Goal: Obtain resource: Download file/media

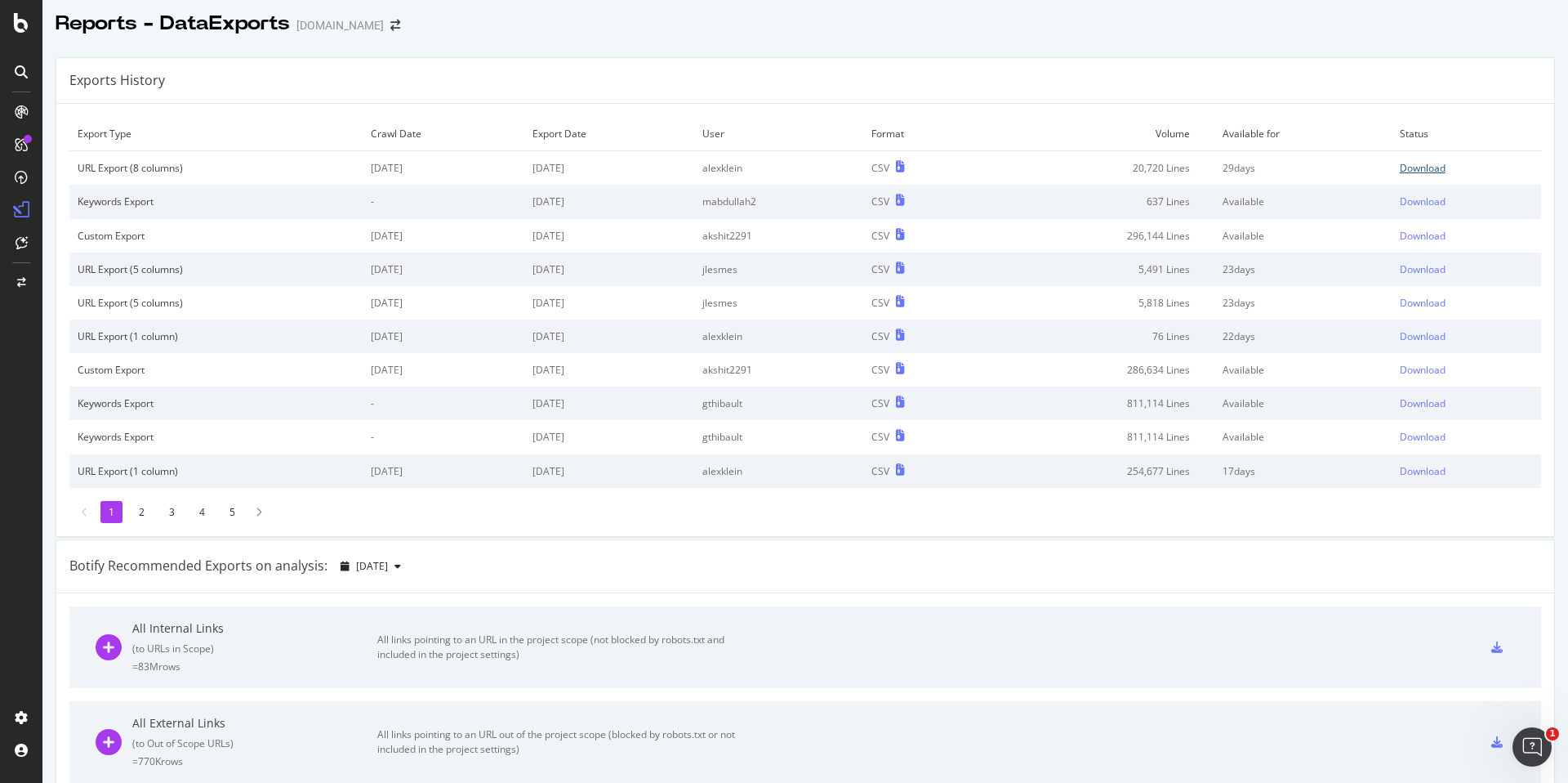
scroll to position [4, 0]
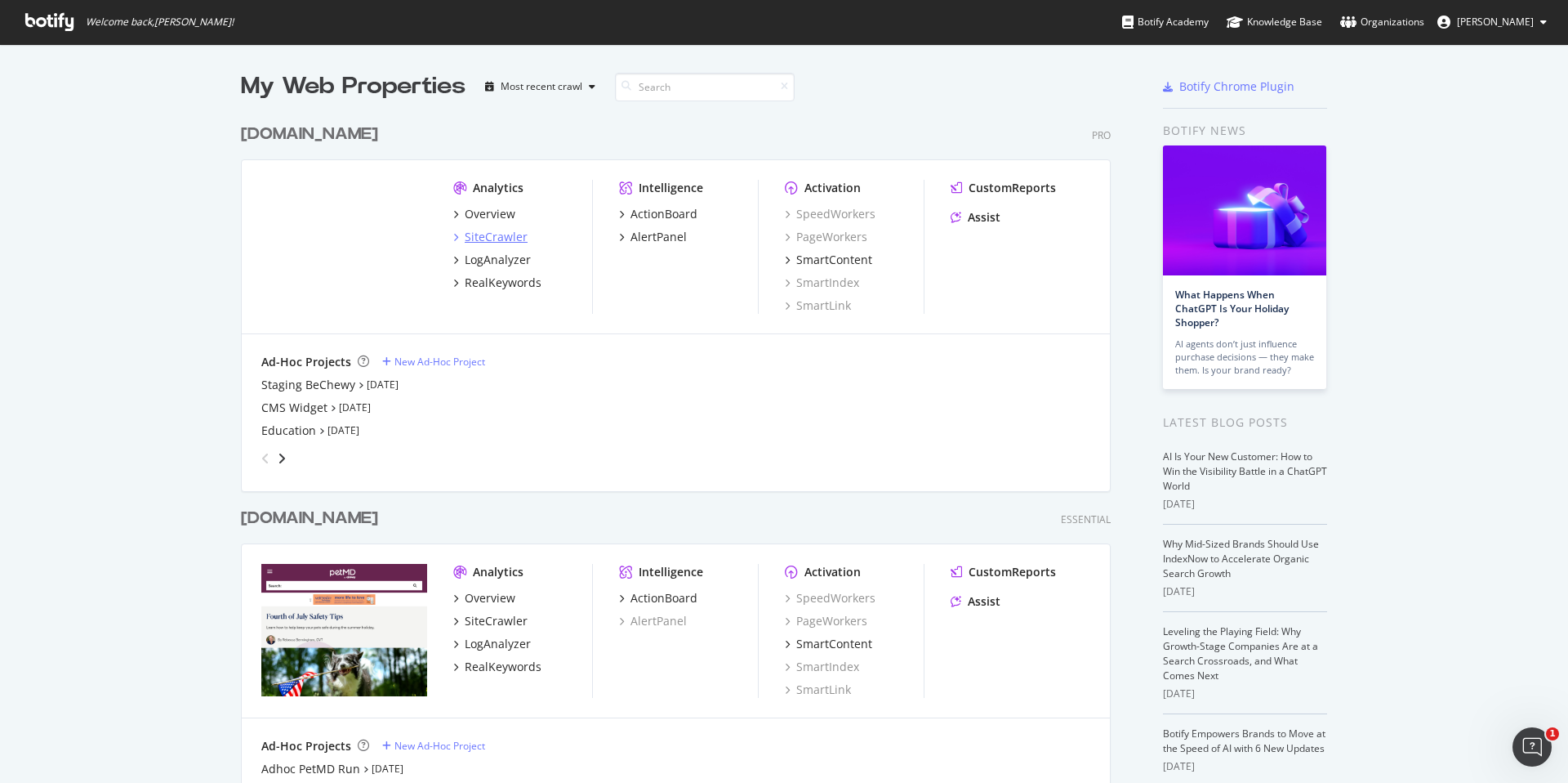
click at [490, 230] on div "SiteCrawler" at bounding box center [496, 237] width 63 height 17
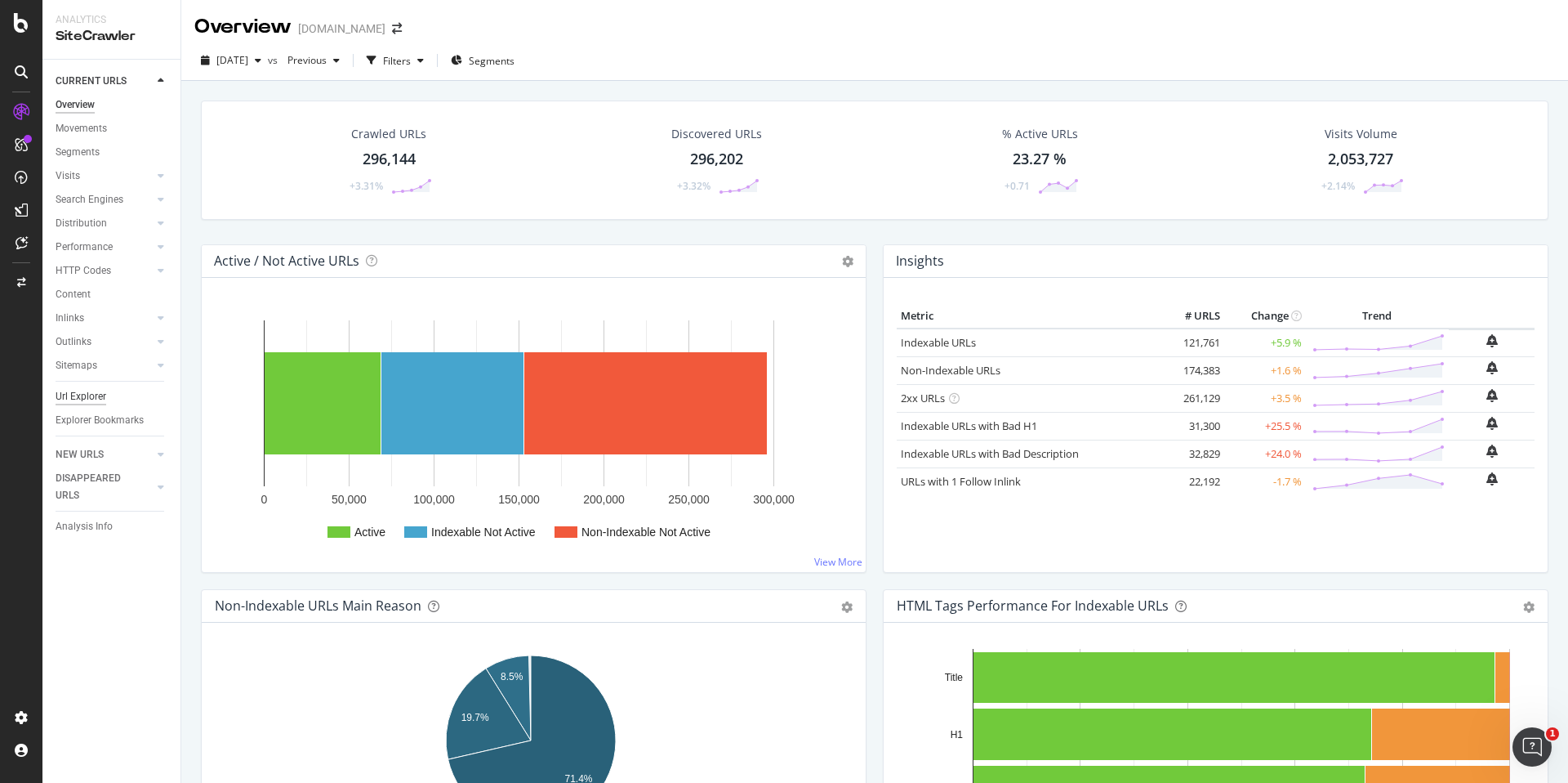
click at [67, 392] on div "Url Explorer" at bounding box center [80, 396] width 51 height 18
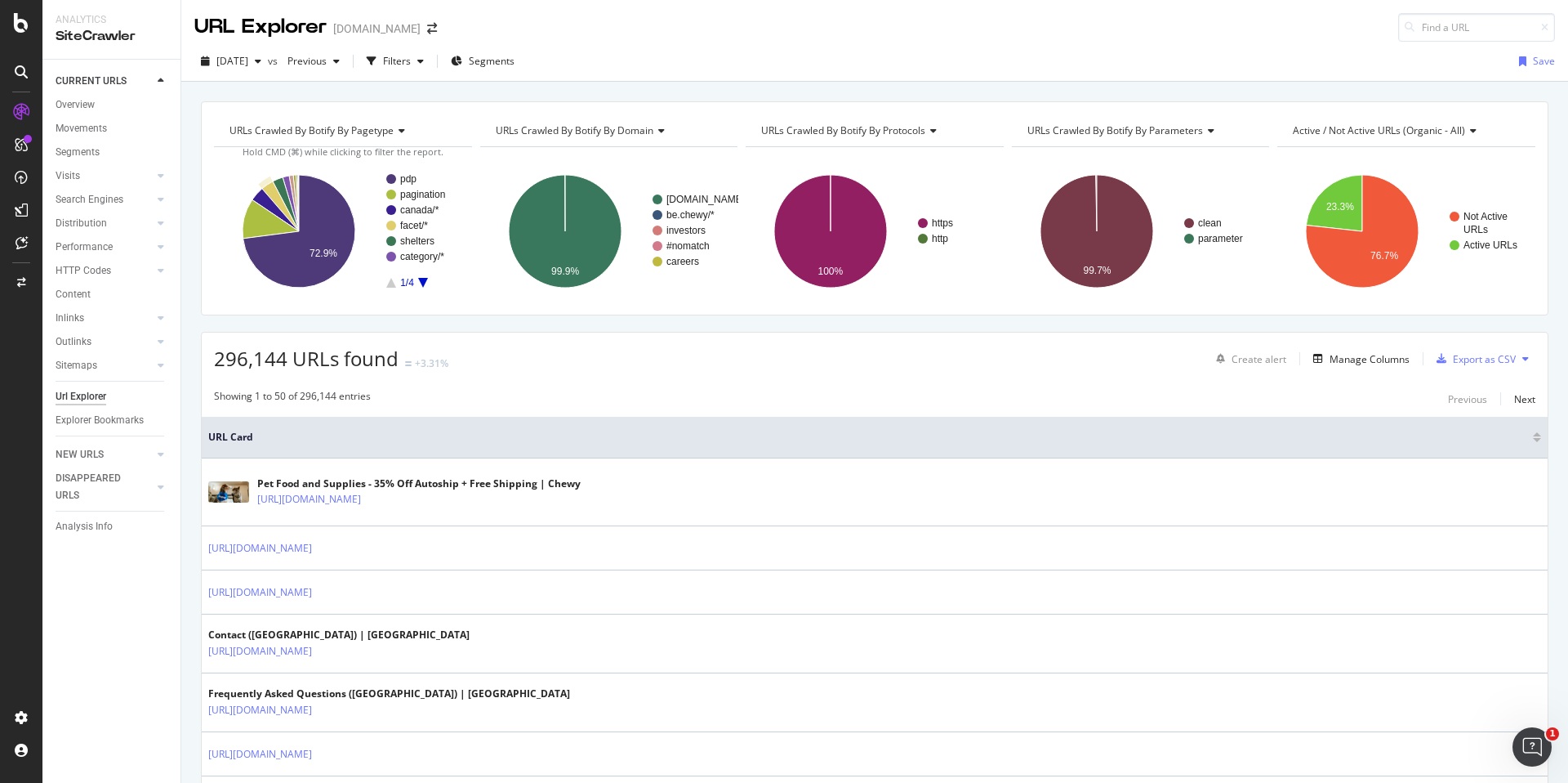
click at [415, 220] on text "facet/*" at bounding box center [414, 226] width 28 height 11
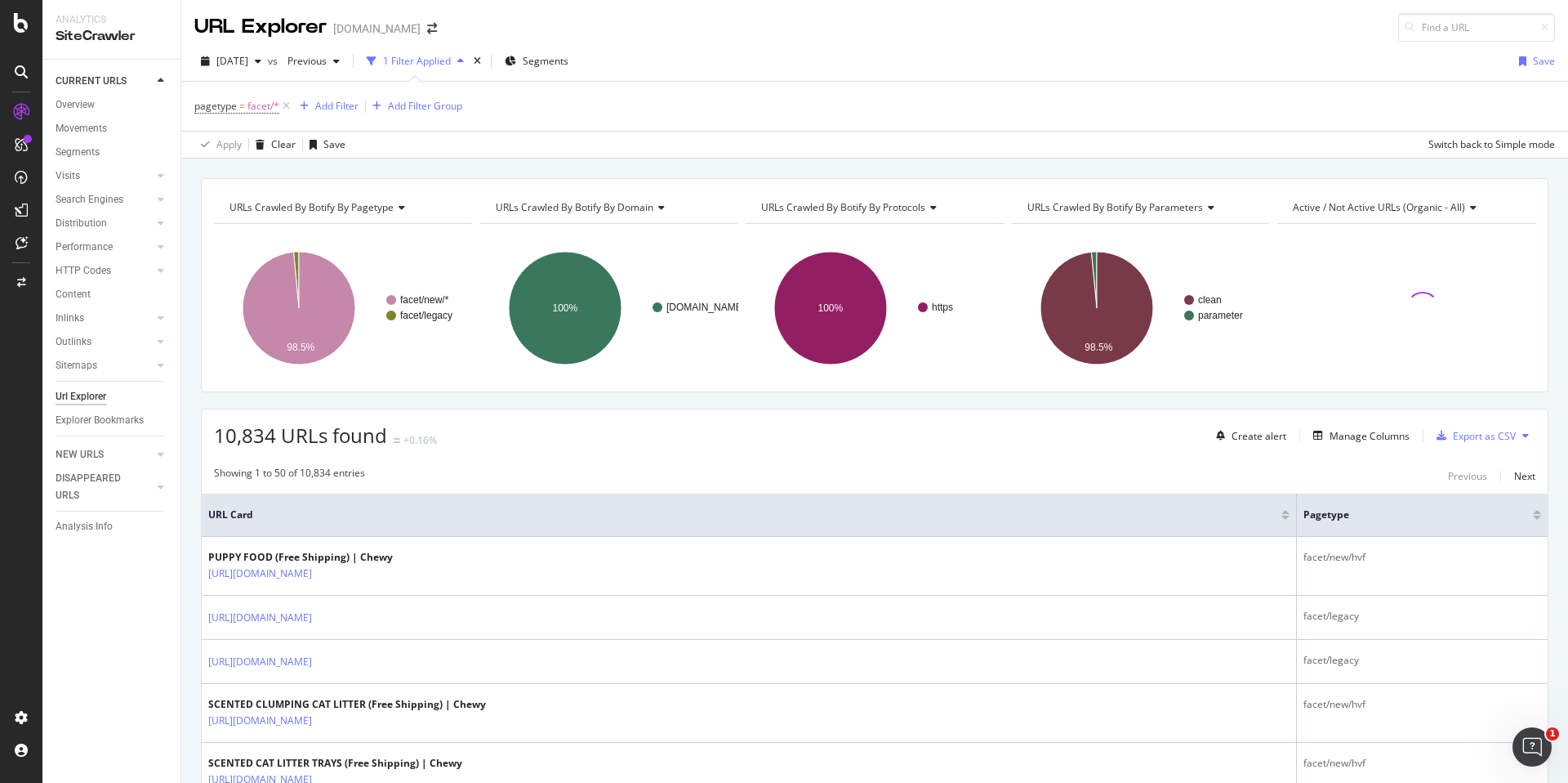
click at [415, 224] on div "facet/new/* facet/legacy 98.5% pagetype Crawled URLs facet/new/* 10,671 facet/l…" at bounding box center [343, 301] width 258 height 156
click at [465, 153] on div "Apply Clear Save 3.65 % URLs ( 11K on 296K ) 1.81 % Visits ( 37K on 2M ) Switch…" at bounding box center [875, 144] width 1387 height 27
click at [567, 60] on span "Segments" at bounding box center [546, 61] width 46 height 14
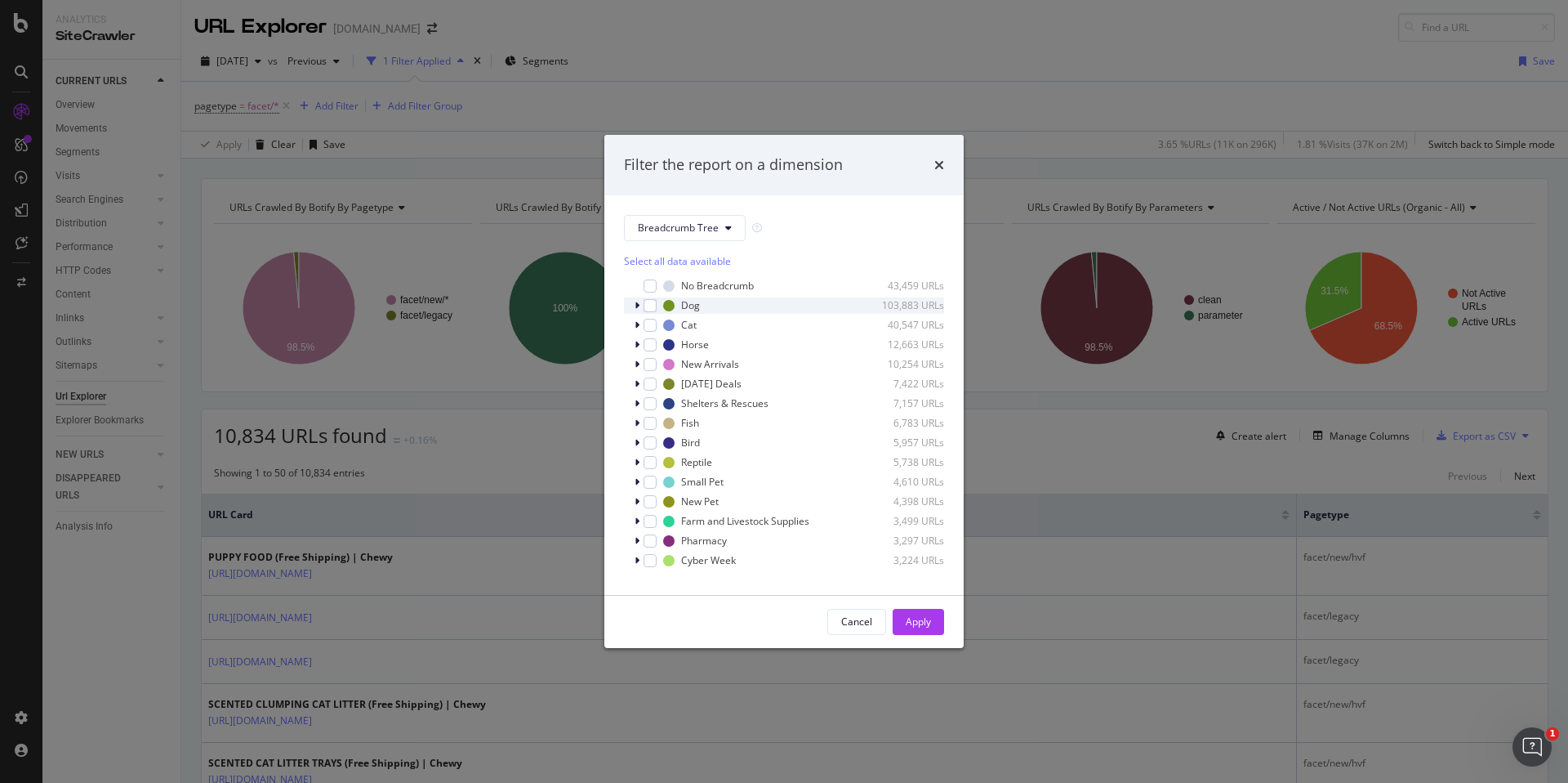
click at [636, 305] on icon "modal" at bounding box center [636, 305] width 5 height 10
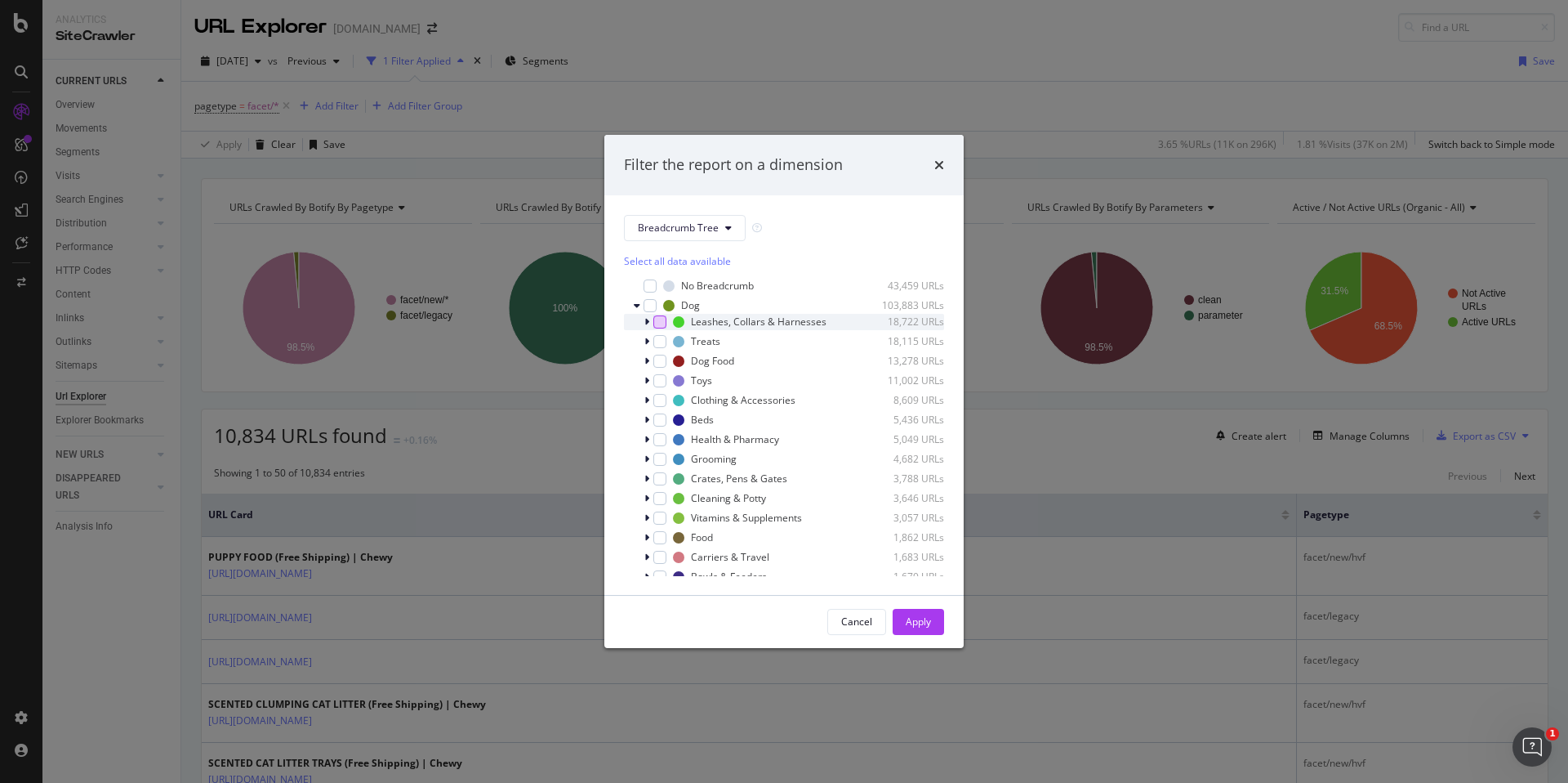
click at [661, 323] on div "modal" at bounding box center [660, 321] width 13 height 13
click at [661, 379] on div "modal" at bounding box center [660, 380] width 13 height 13
click at [661, 400] on div "modal" at bounding box center [660, 400] width 13 height 13
click at [660, 416] on div "modal" at bounding box center [660, 420] width 13 height 13
click at [665, 457] on div "modal" at bounding box center [660, 459] width 13 height 13
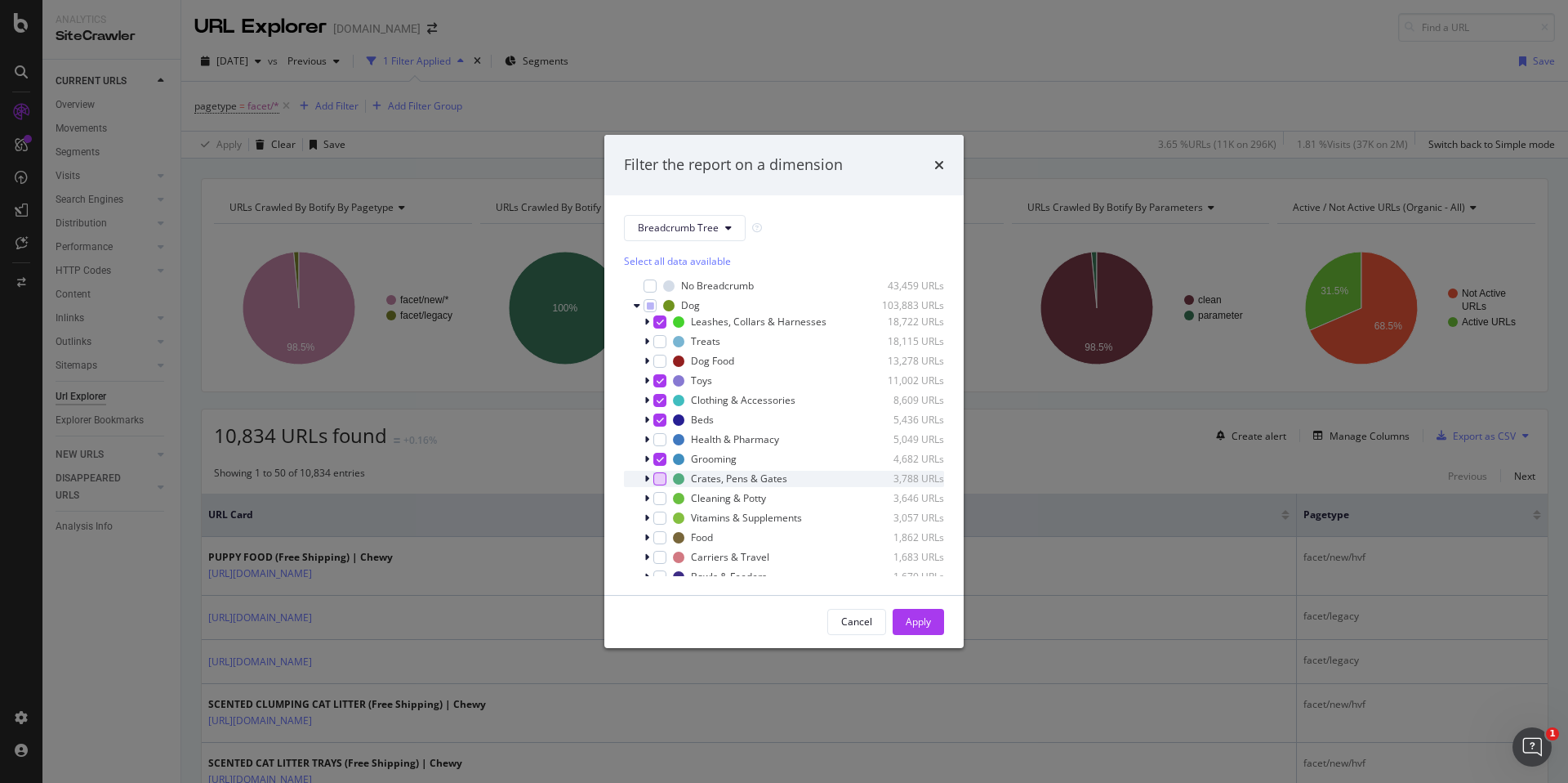
click at [664, 481] on div "modal" at bounding box center [660, 479] width 13 height 13
click at [663, 497] on div "modal" at bounding box center [660, 498] width 13 height 13
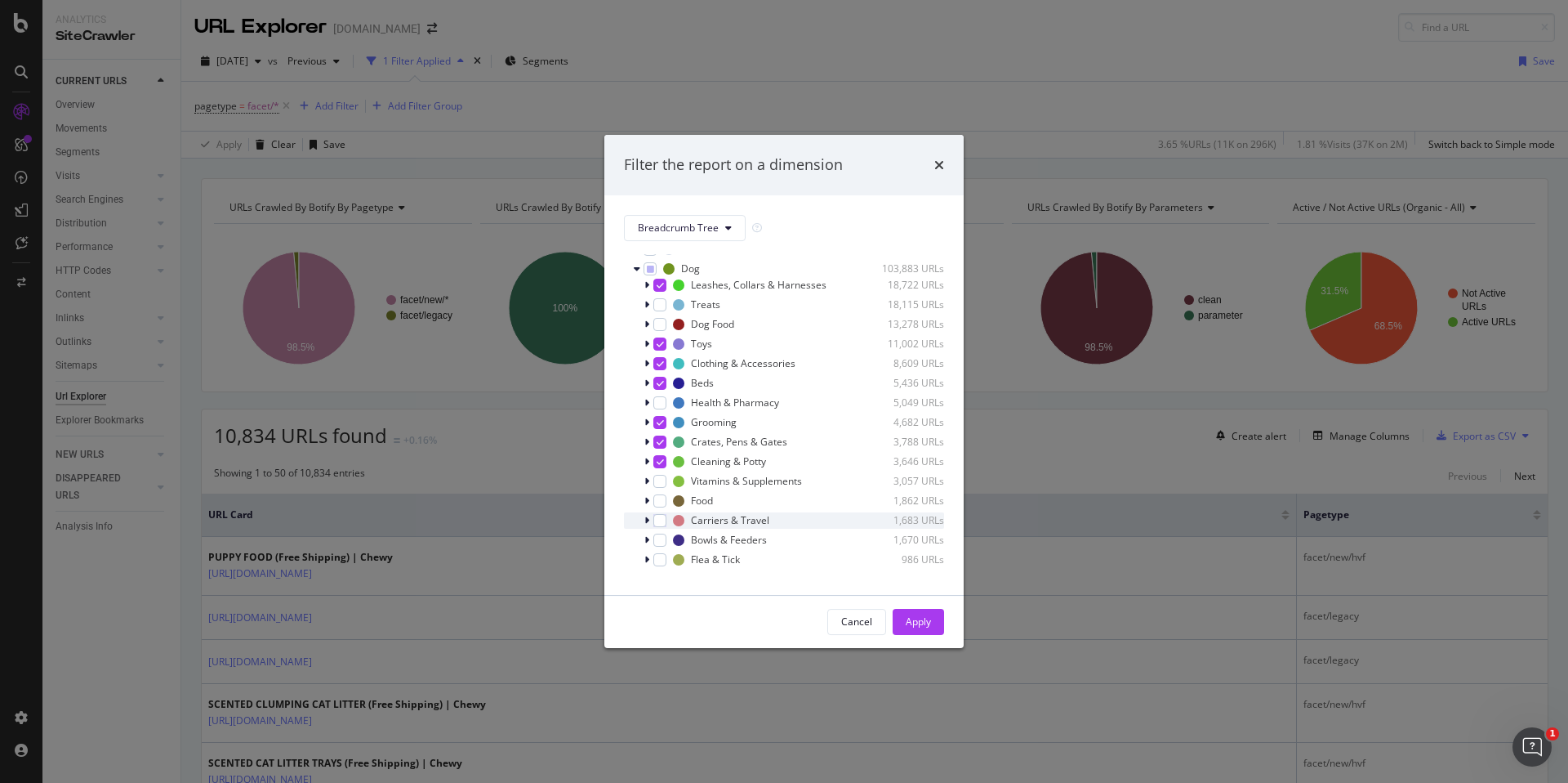
scroll to position [47, 0]
click at [658, 510] on div "modal" at bounding box center [660, 509] width 13 height 13
click at [662, 523] on div "modal" at bounding box center [660, 530] width 13 height 13
click at [663, 568] on span "Show 6 more" at bounding box center [664, 570] width 54 height 14
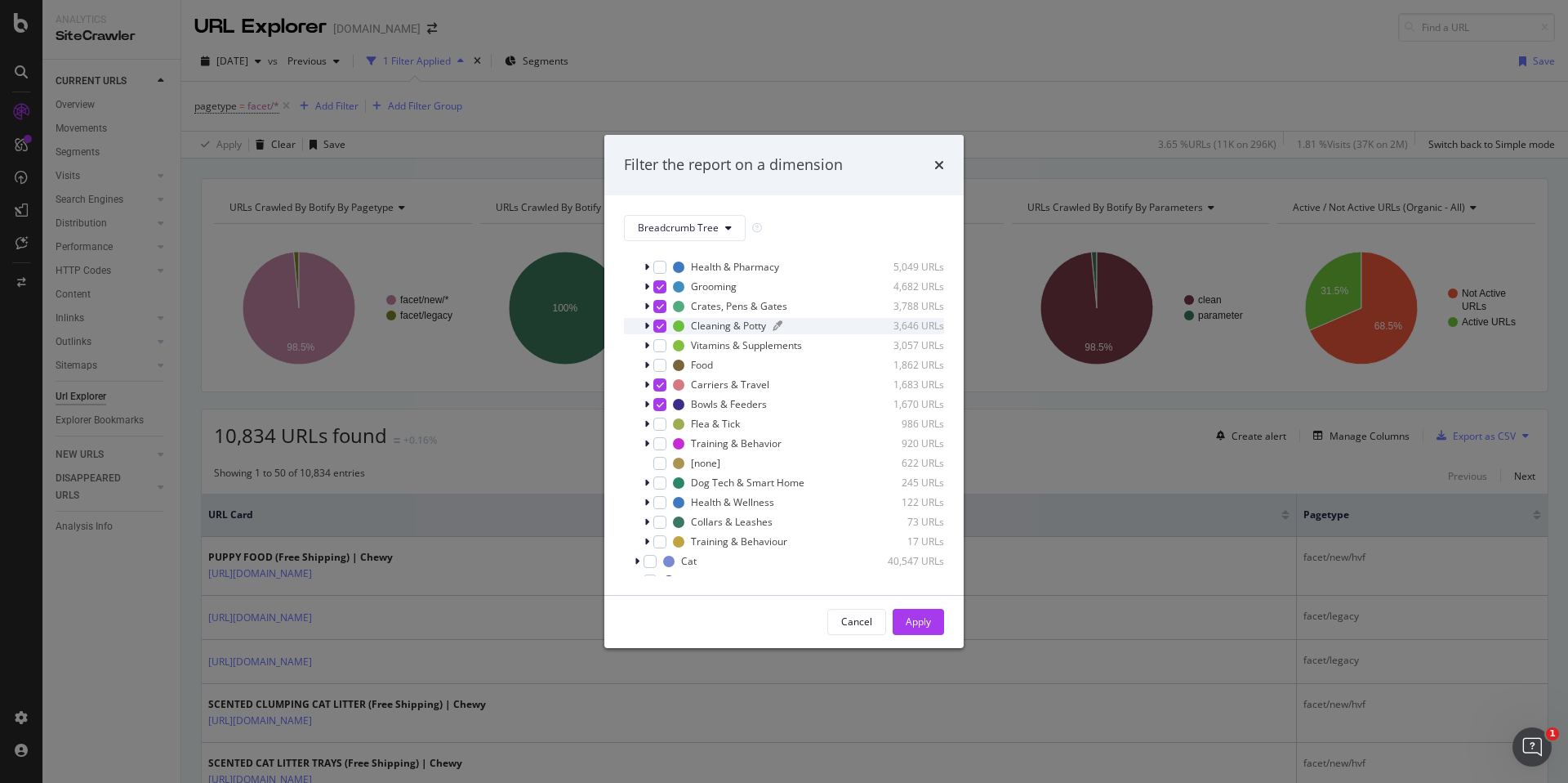
scroll to position [182, 0]
click at [657, 435] on div "modal" at bounding box center [660, 434] width 13 height 13
click at [662, 473] on div "modal" at bounding box center [660, 473] width 13 height 13
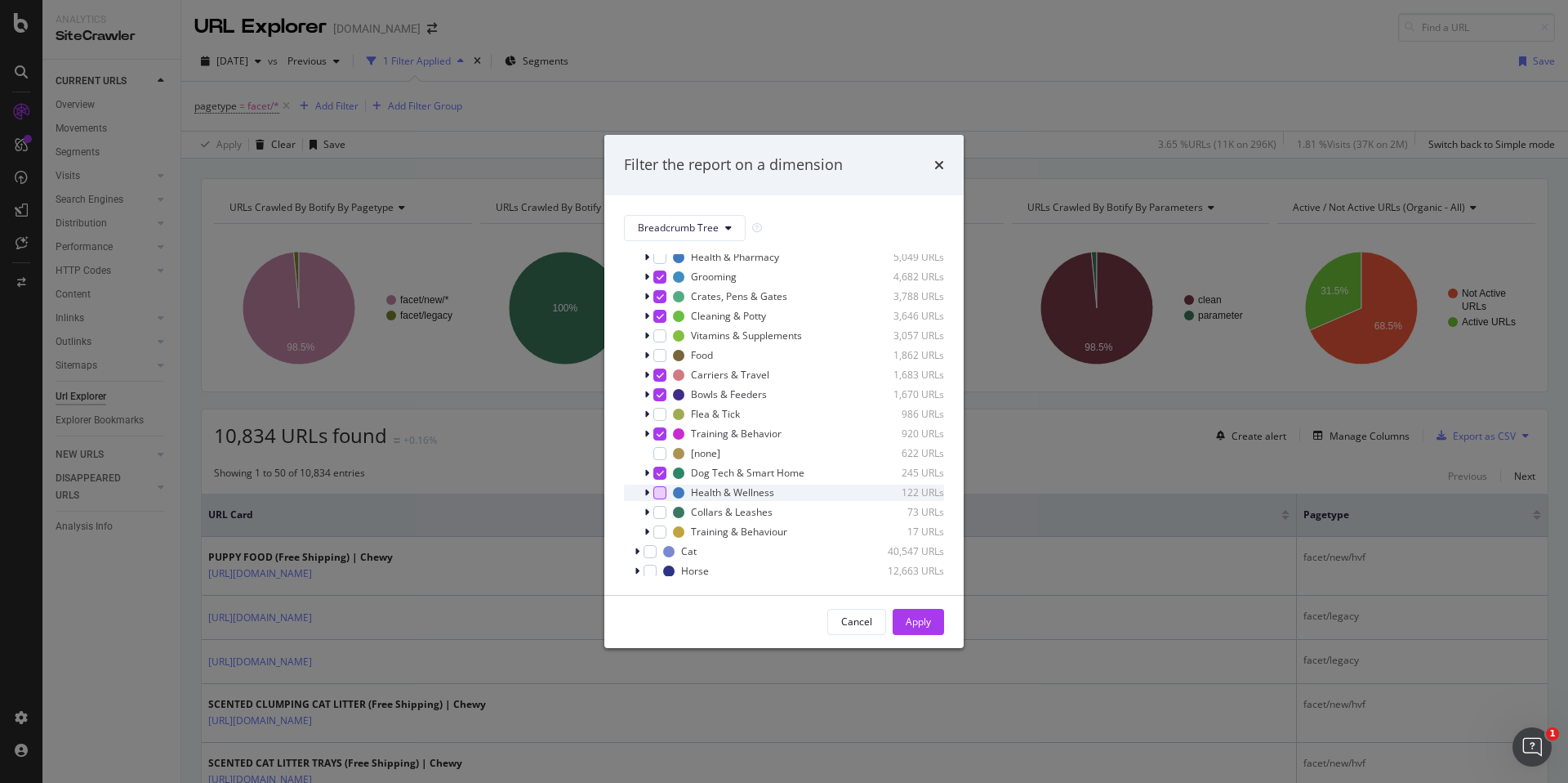
click at [656, 489] on div "modal" at bounding box center [660, 493] width 13 height 13
click at [656, 510] on div "modal" at bounding box center [660, 512] width 13 height 13
click at [661, 531] on div "modal" at bounding box center [660, 532] width 13 height 13
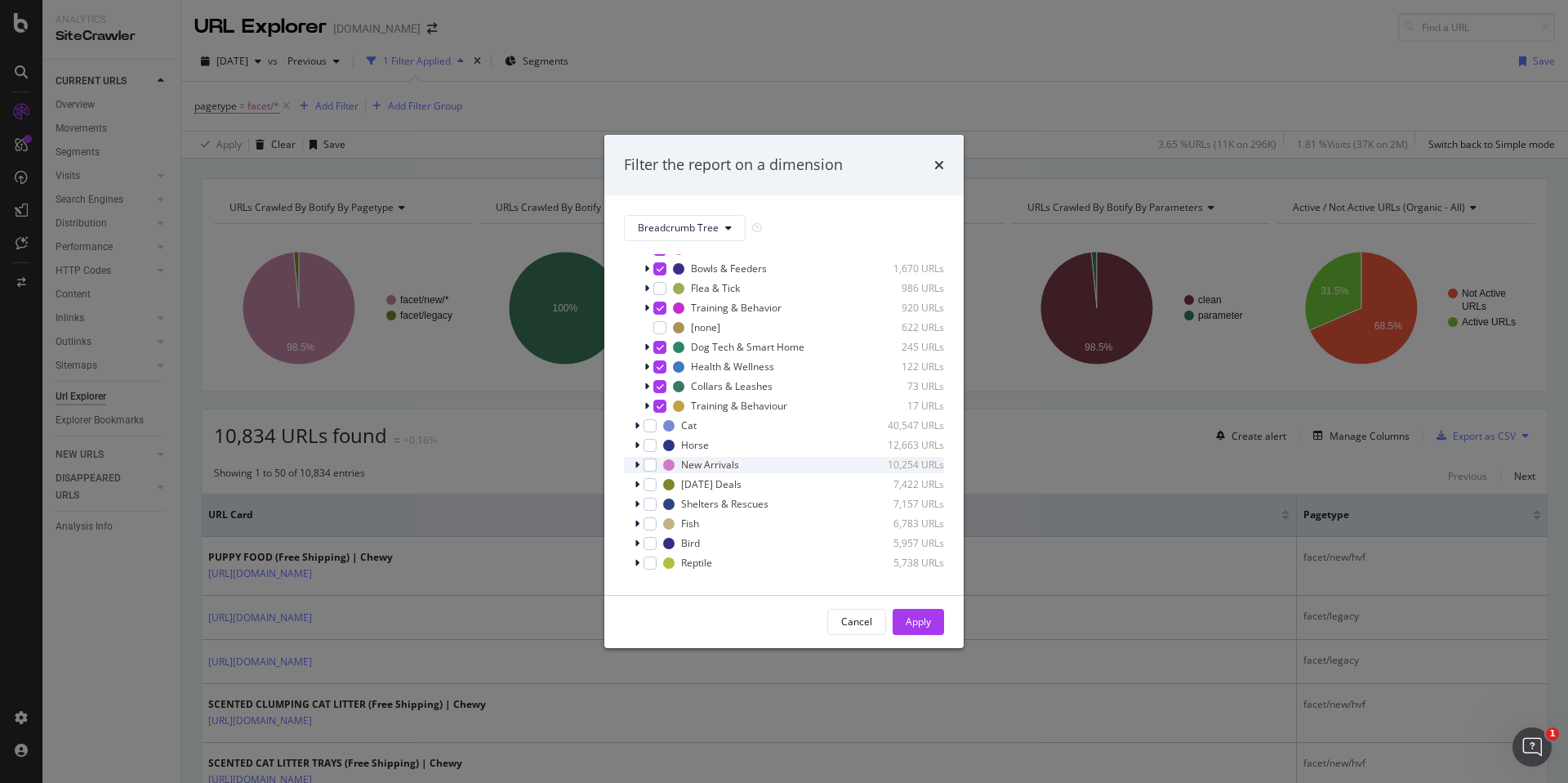
scroll to position [309, 0]
click at [638, 424] on icon "modal" at bounding box center [636, 425] width 5 height 10
click at [659, 466] on div "modal" at bounding box center [660, 461] width 13 height 13
click at [660, 484] on div "modal" at bounding box center [660, 480] width 13 height 13
click at [660, 503] on div "modal" at bounding box center [660, 500] width 13 height 13
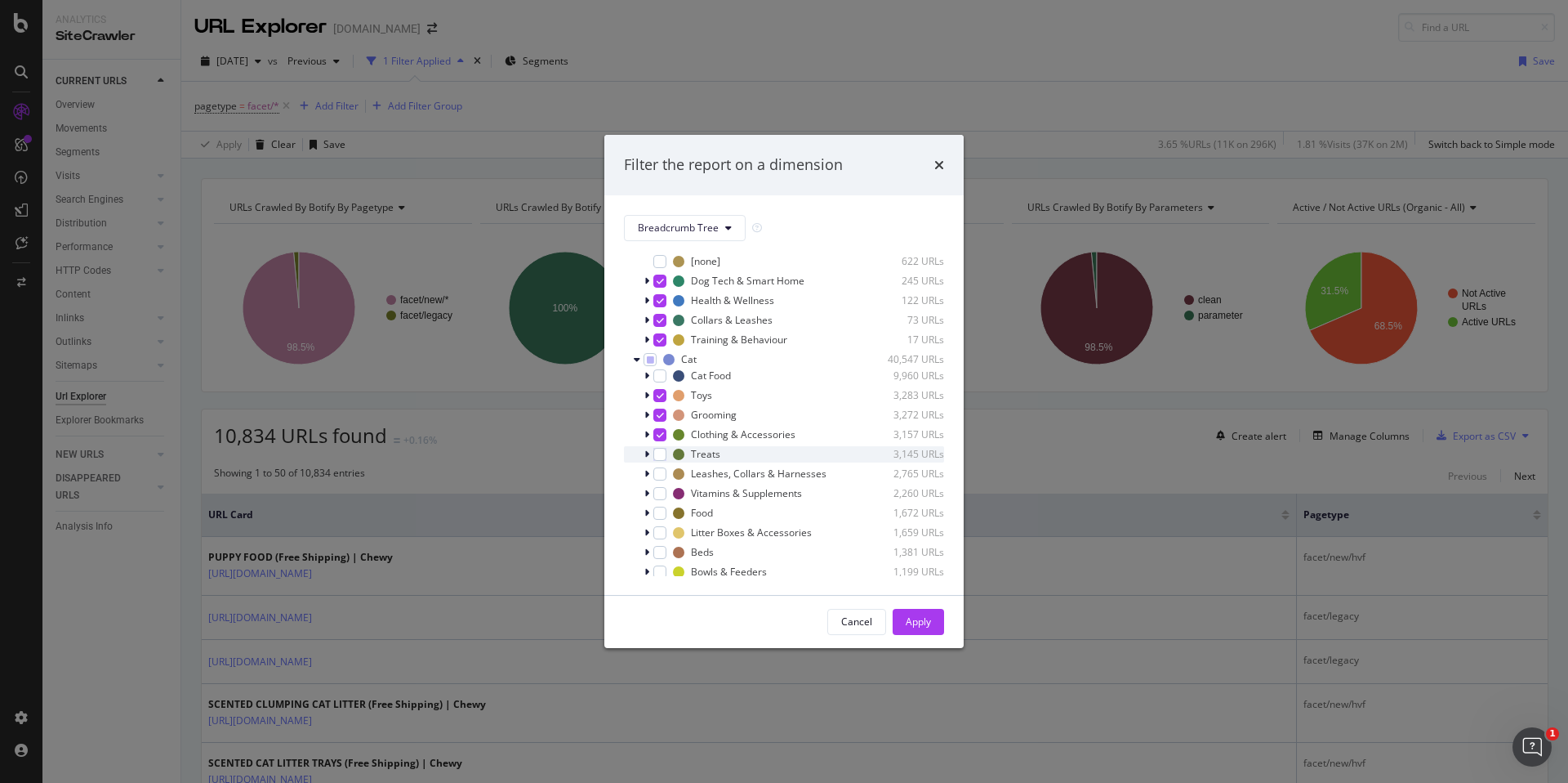
scroll to position [431, 0]
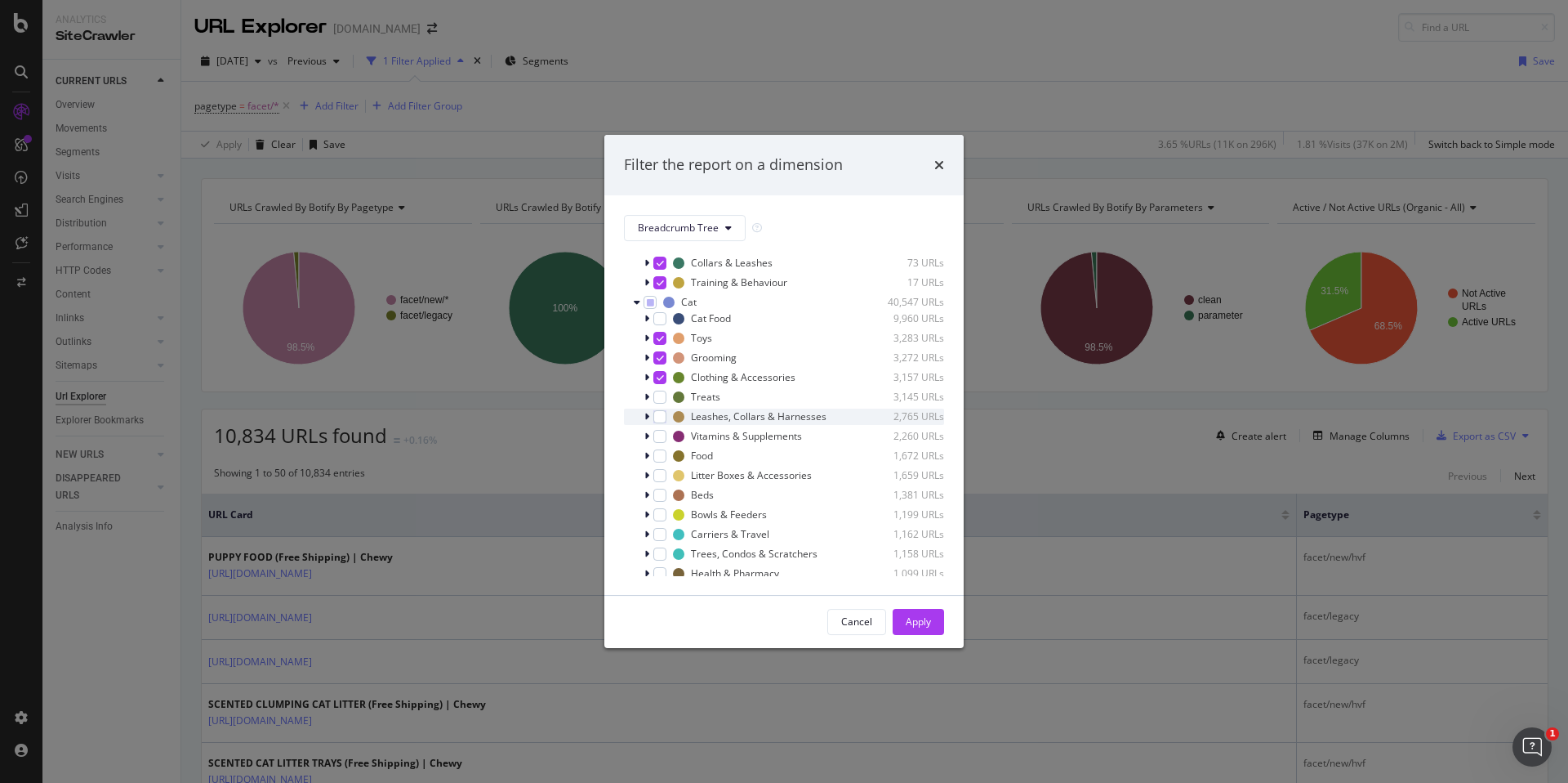
click at [668, 420] on div "Leashes, Collars & Harnesses 2,765 URLs" at bounding box center [784, 416] width 320 height 17
click at [656, 417] on div "modal" at bounding box center [660, 416] width 13 height 13
click at [652, 415] on div "modal" at bounding box center [648, 416] width 10 height 17
click at [664, 471] on div "modal" at bounding box center [660, 475] width 13 height 13
click at [661, 495] on div "modal" at bounding box center [660, 495] width 13 height 13
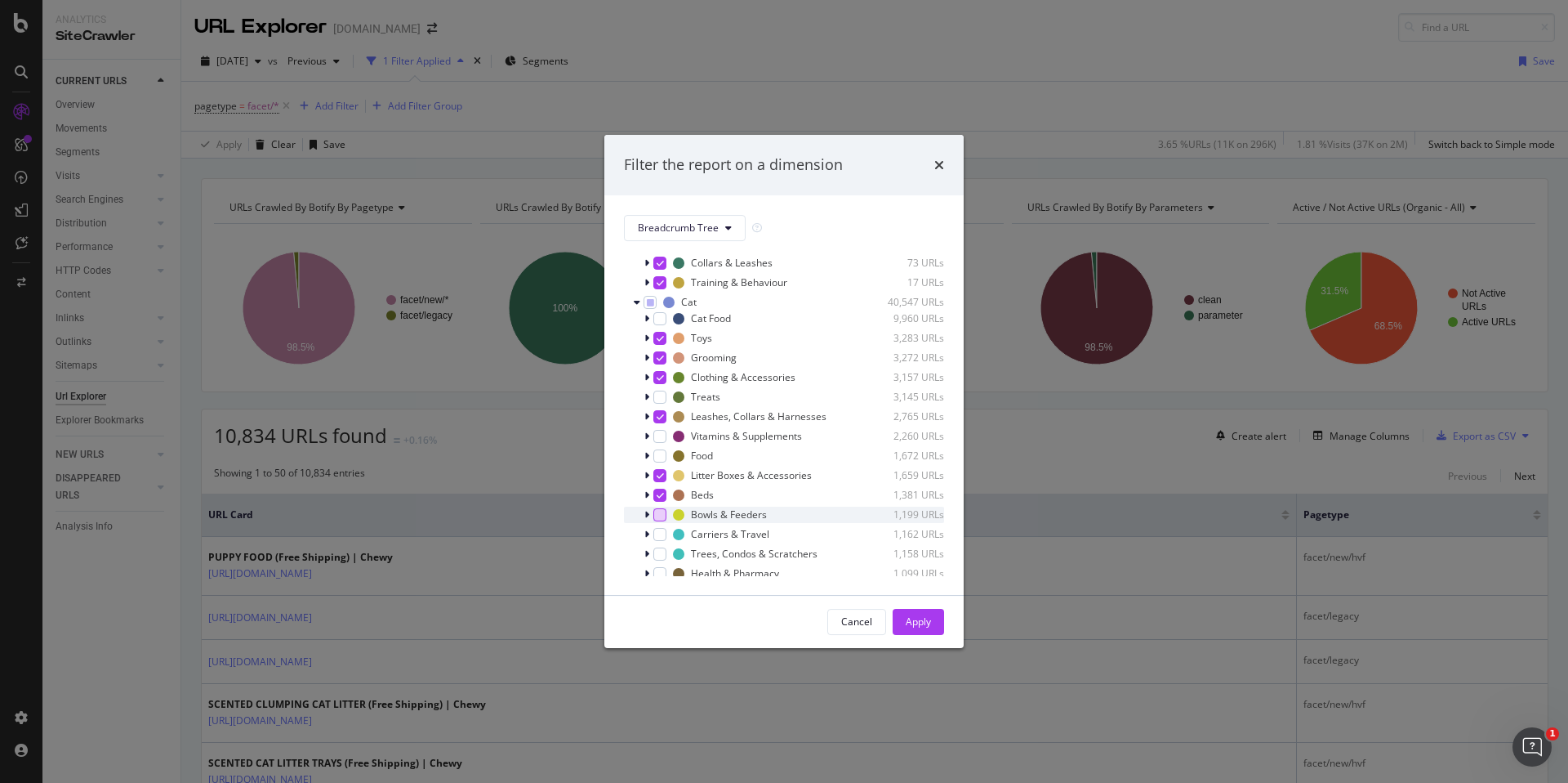
click at [660, 511] on div "modal" at bounding box center [660, 515] width 13 height 13
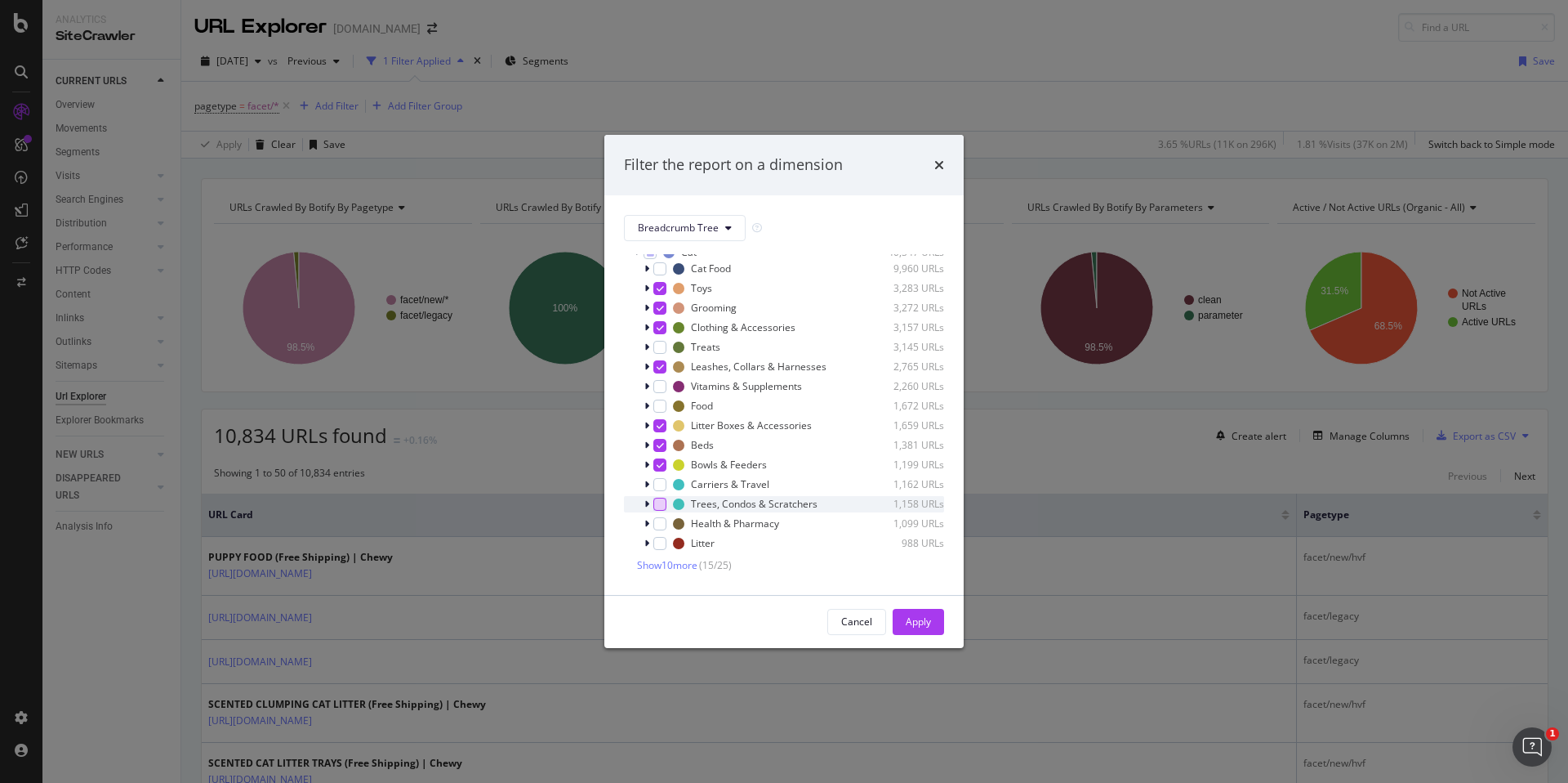
scroll to position [484, 0]
click at [657, 485] on div "modal" at bounding box center [660, 482] width 13 height 13
click at [659, 500] on div "modal" at bounding box center [660, 501] width 13 height 13
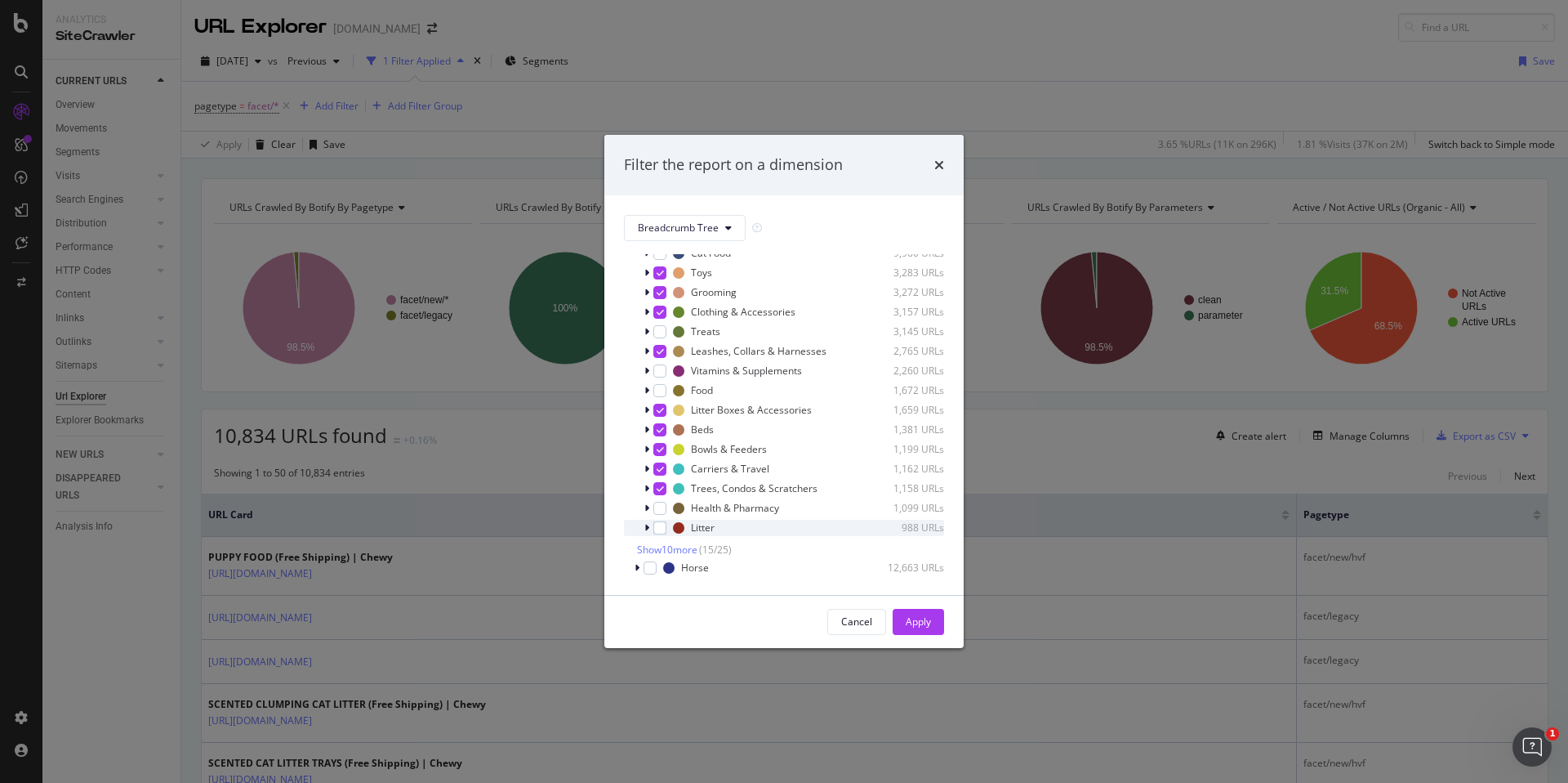
scroll to position [514, 0]
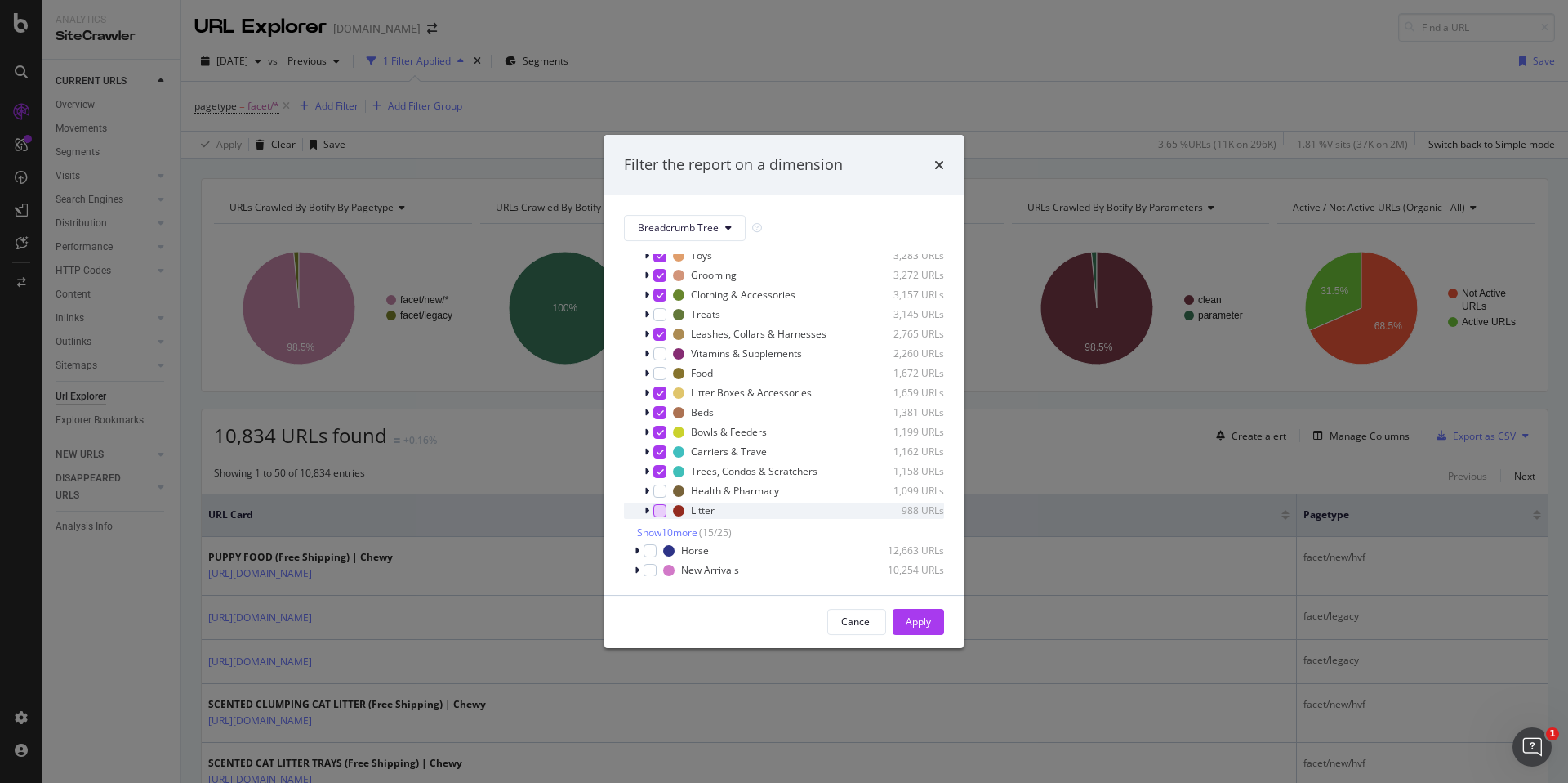
click at [658, 512] on div "modal" at bounding box center [660, 510] width 13 height 13
click at [675, 537] on span "Show 10 more" at bounding box center [668, 532] width 61 height 14
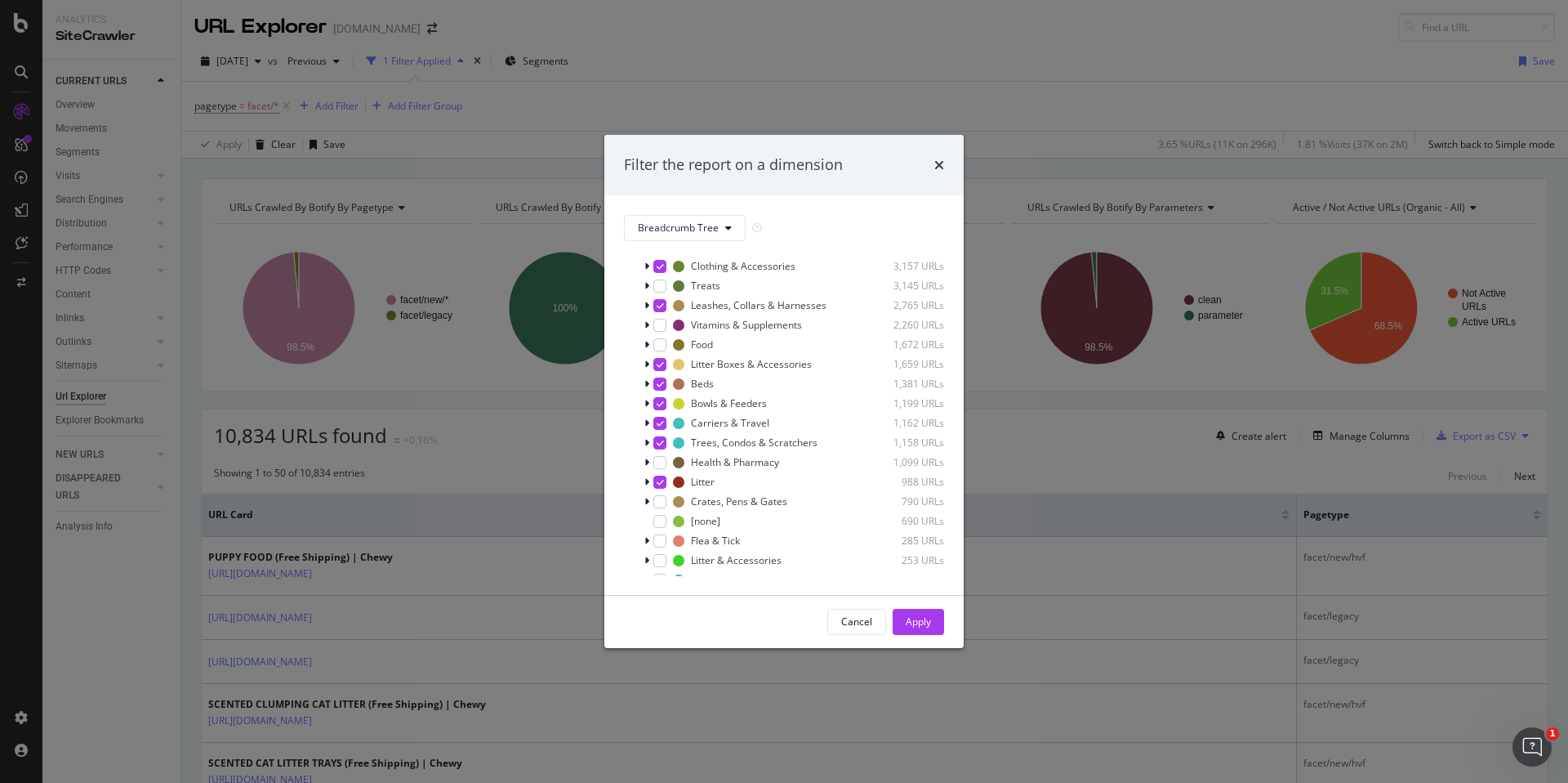
scroll to position [677, 0]
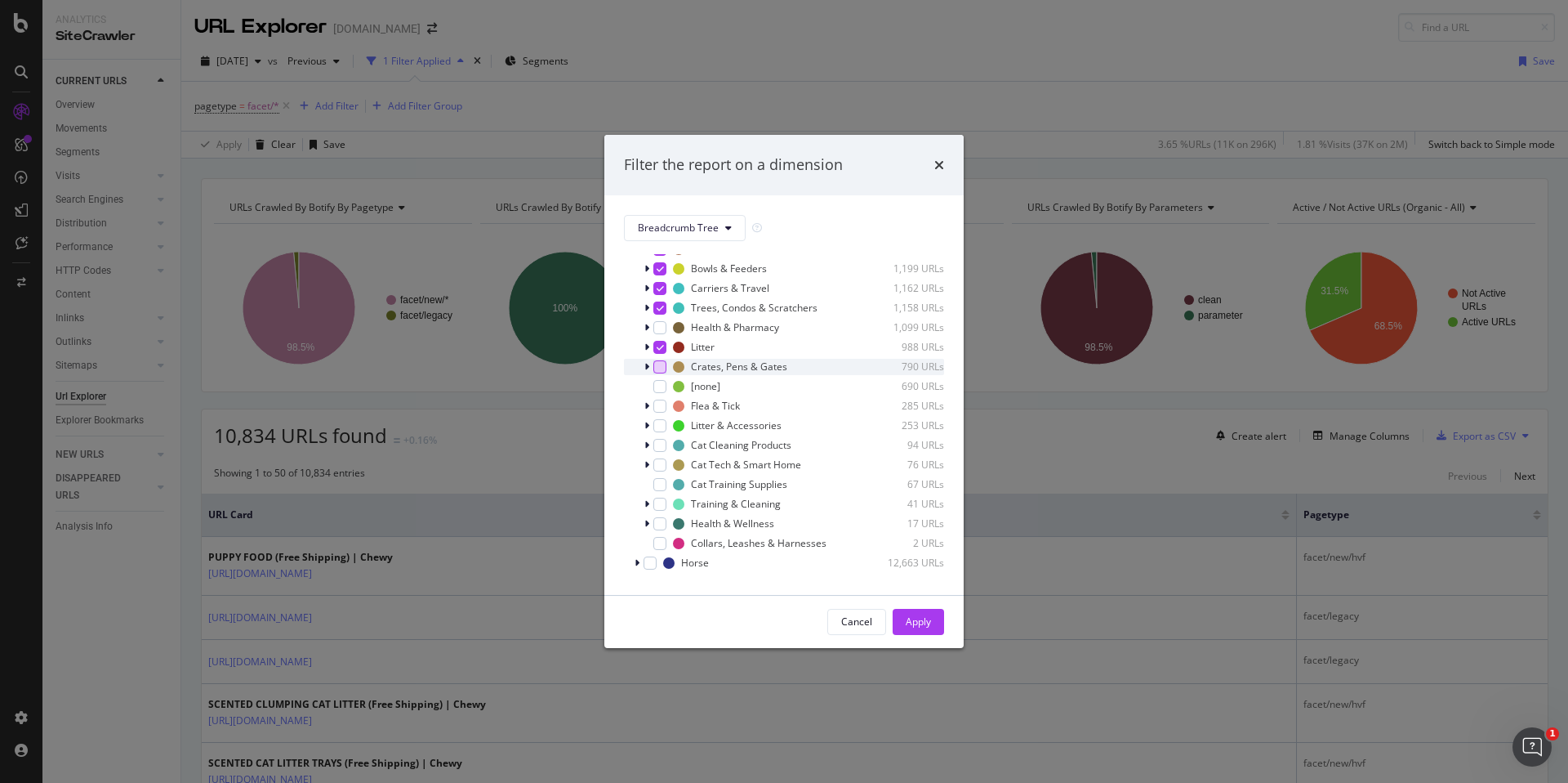
click at [661, 364] on div "modal" at bounding box center [660, 367] width 13 height 13
click at [659, 423] on div "modal" at bounding box center [660, 426] width 13 height 13
click at [657, 443] on div "modal" at bounding box center [660, 445] width 13 height 13
click at [658, 463] on div "modal" at bounding box center [660, 465] width 13 height 13
click at [659, 479] on div "modal" at bounding box center [660, 485] width 13 height 13
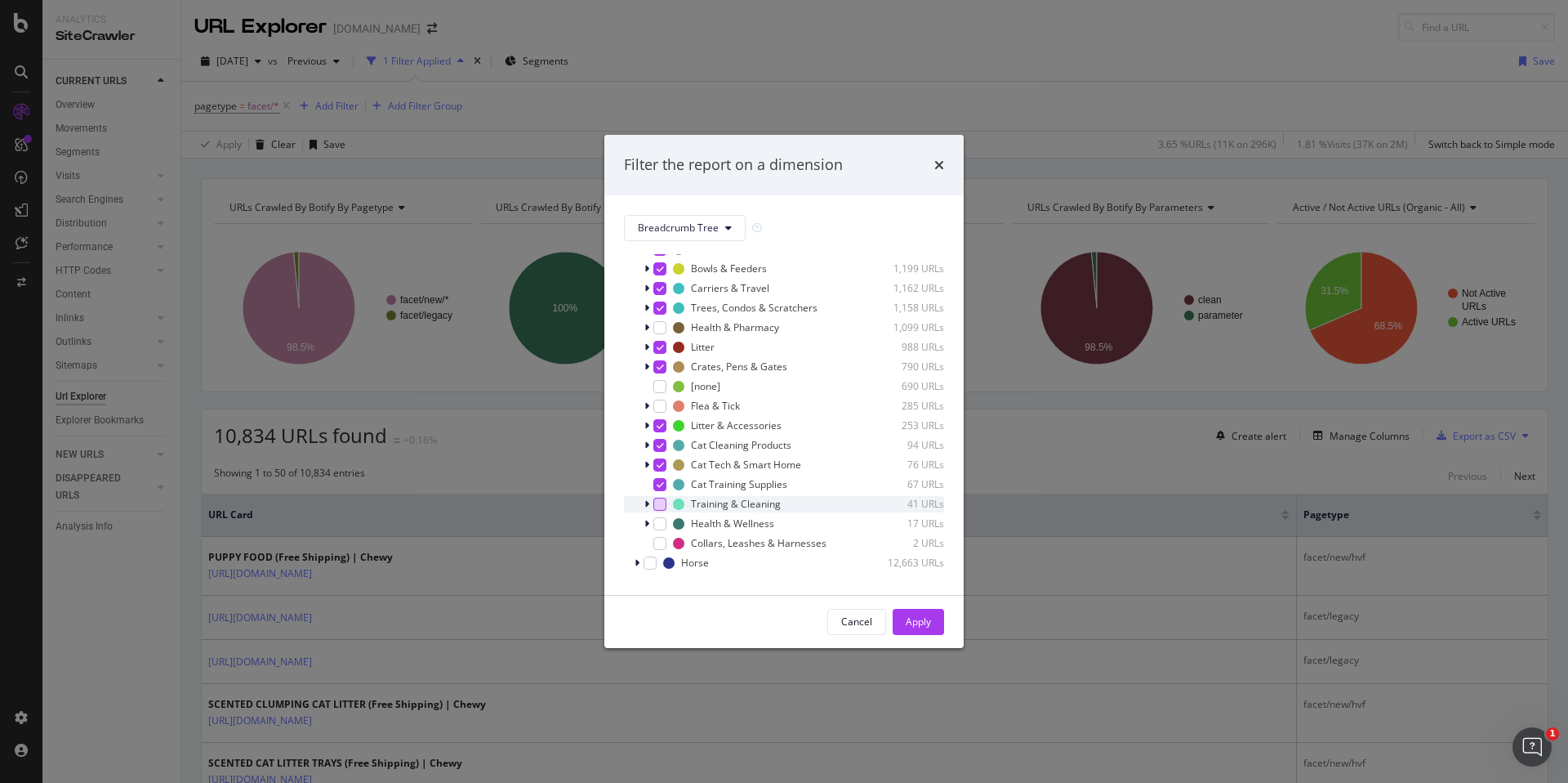
click at [666, 503] on div "modal" at bounding box center [660, 504] width 13 height 13
click at [664, 518] on div "modal" at bounding box center [660, 523] width 13 height 13
click at [668, 545] on div "Collars, Leashes & Harnesses 2 URLs" at bounding box center [784, 543] width 320 height 17
click at [919, 616] on div "Apply" at bounding box center [918, 621] width 25 height 14
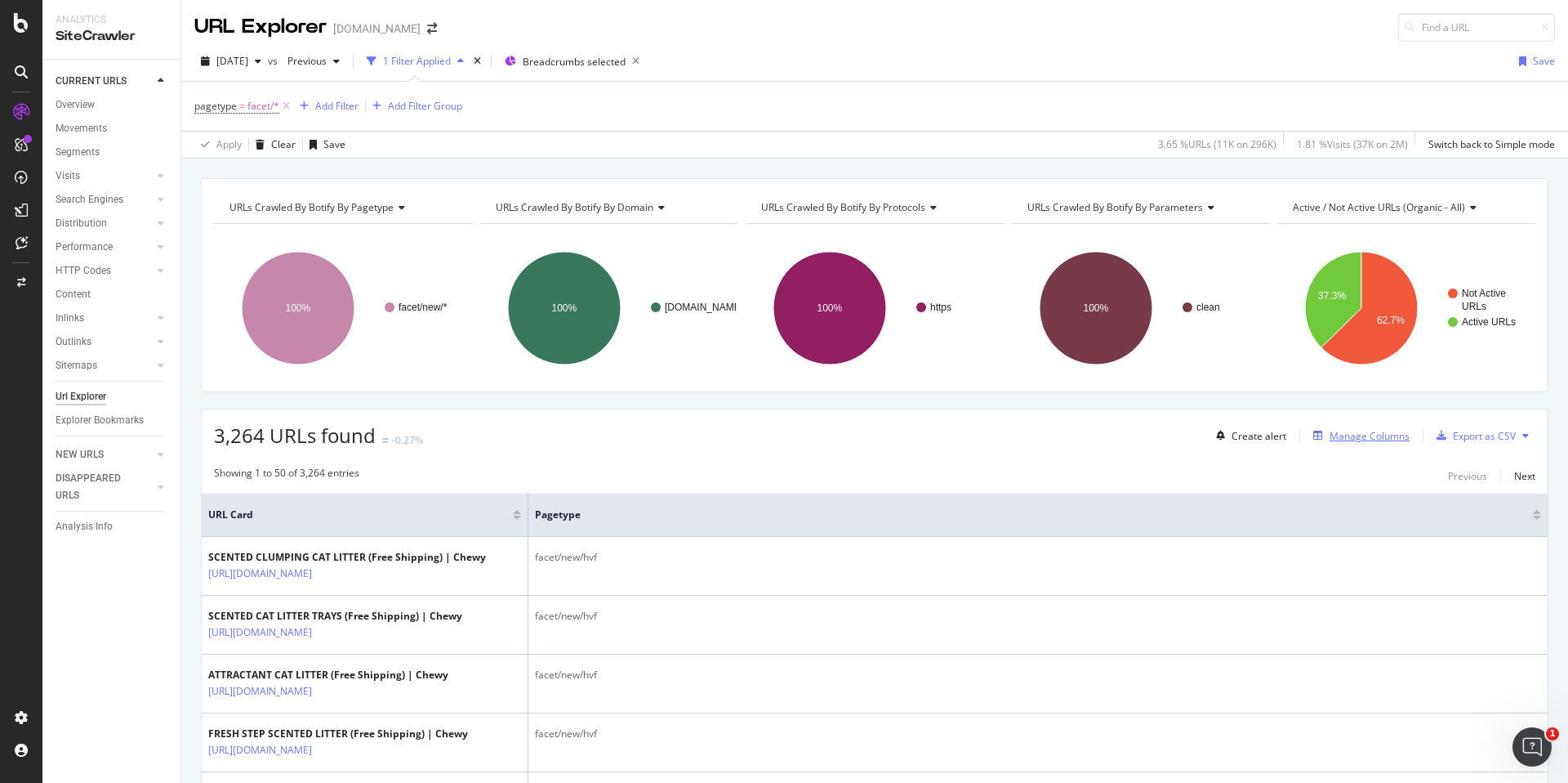
click at [1368, 441] on div "Manage Columns" at bounding box center [1369, 436] width 80 height 14
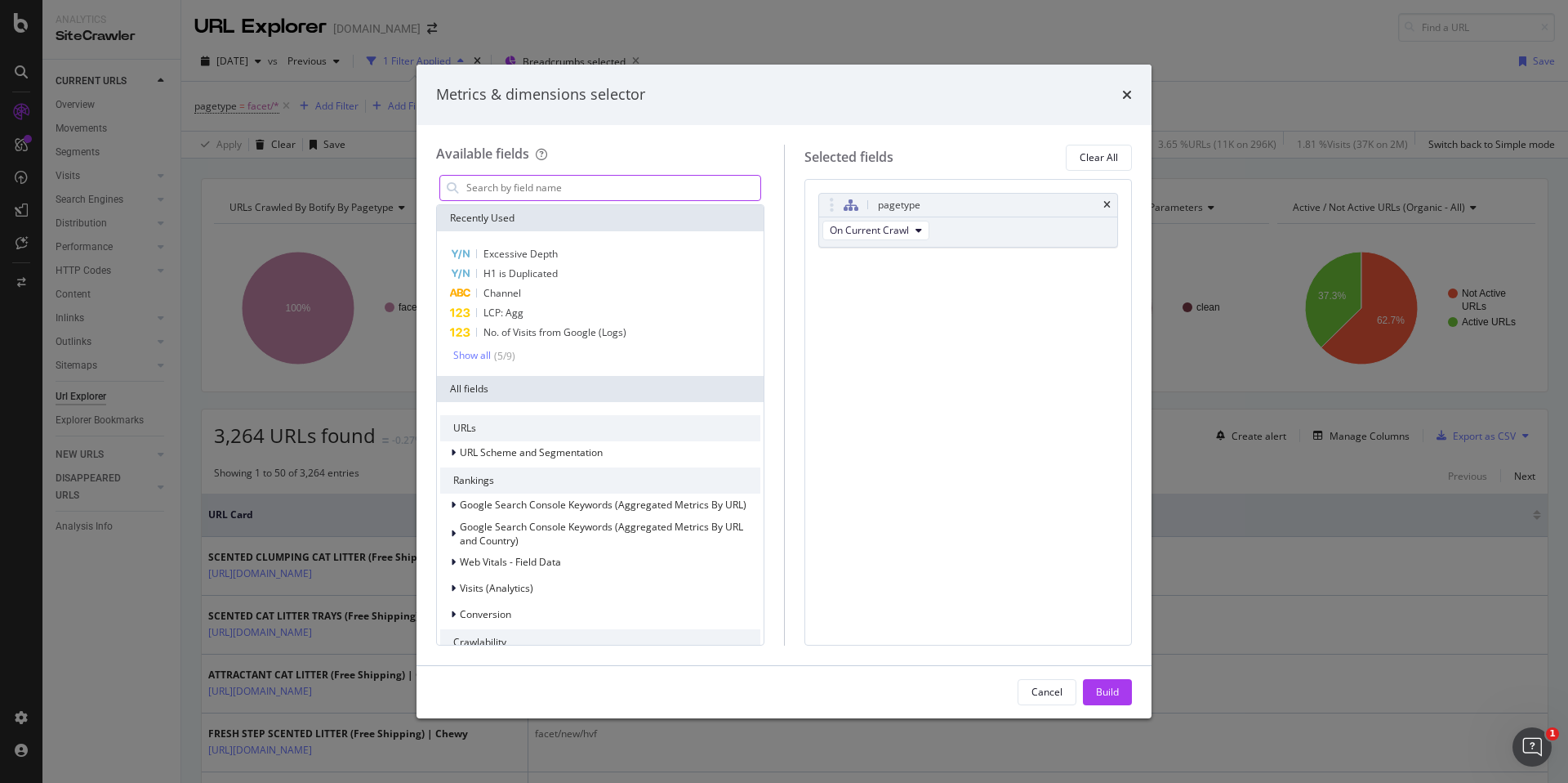
click at [523, 185] on input "modal" at bounding box center [612, 188] width 296 height 25
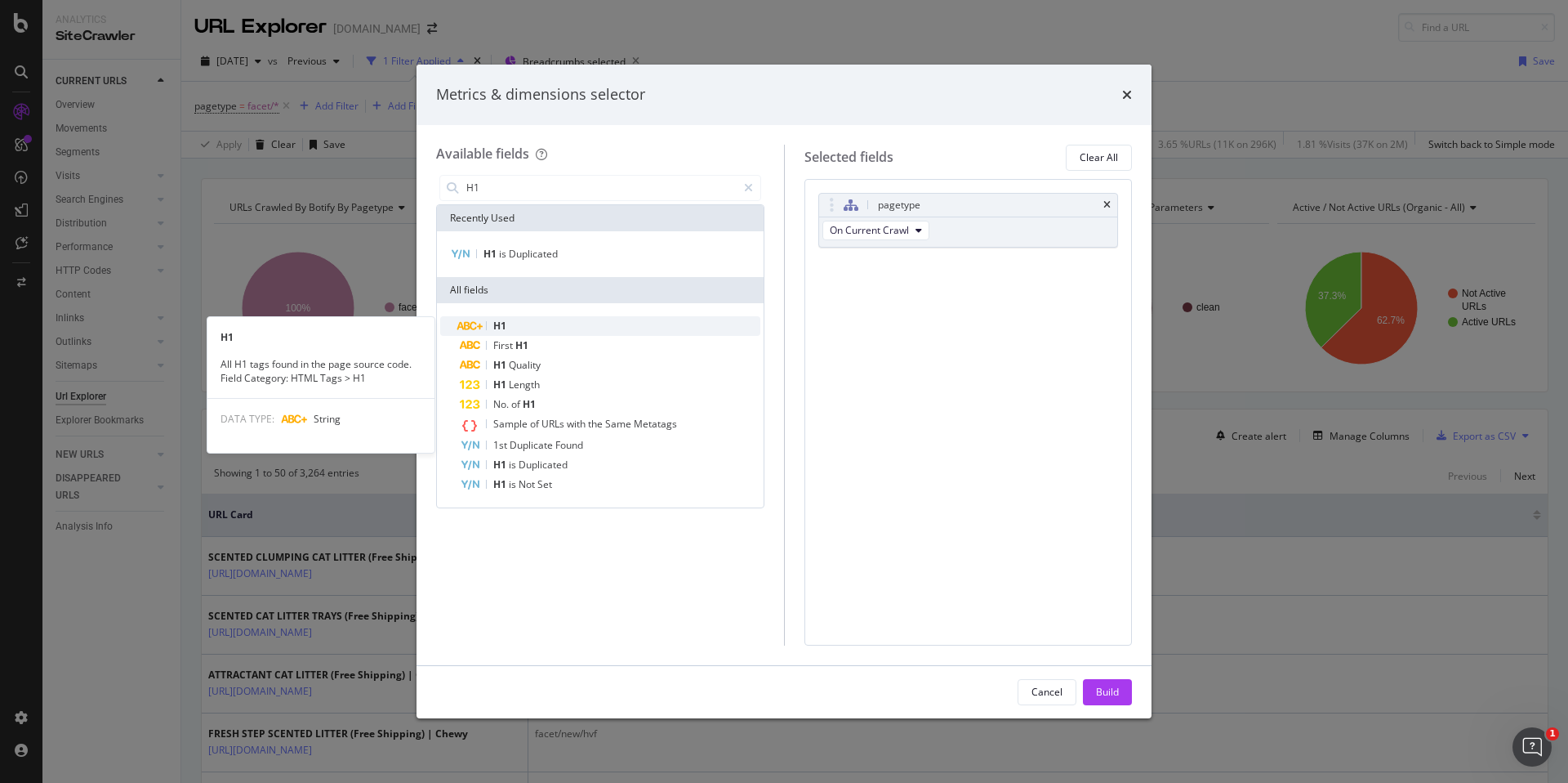
click at [533, 321] on div "H1" at bounding box center [610, 325] width 300 height 19
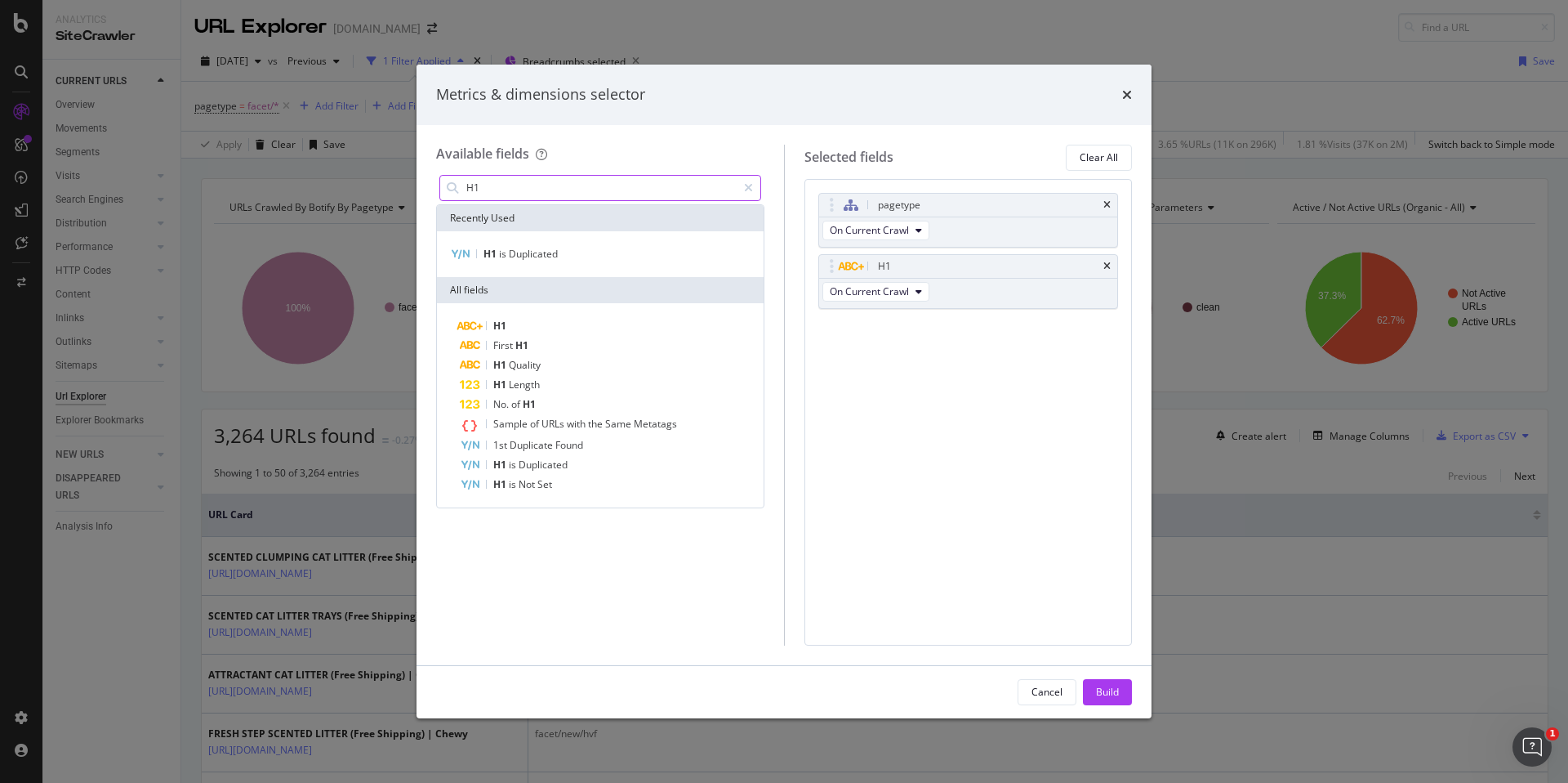
click at [552, 188] on input "H1" at bounding box center [600, 188] width 272 height 25
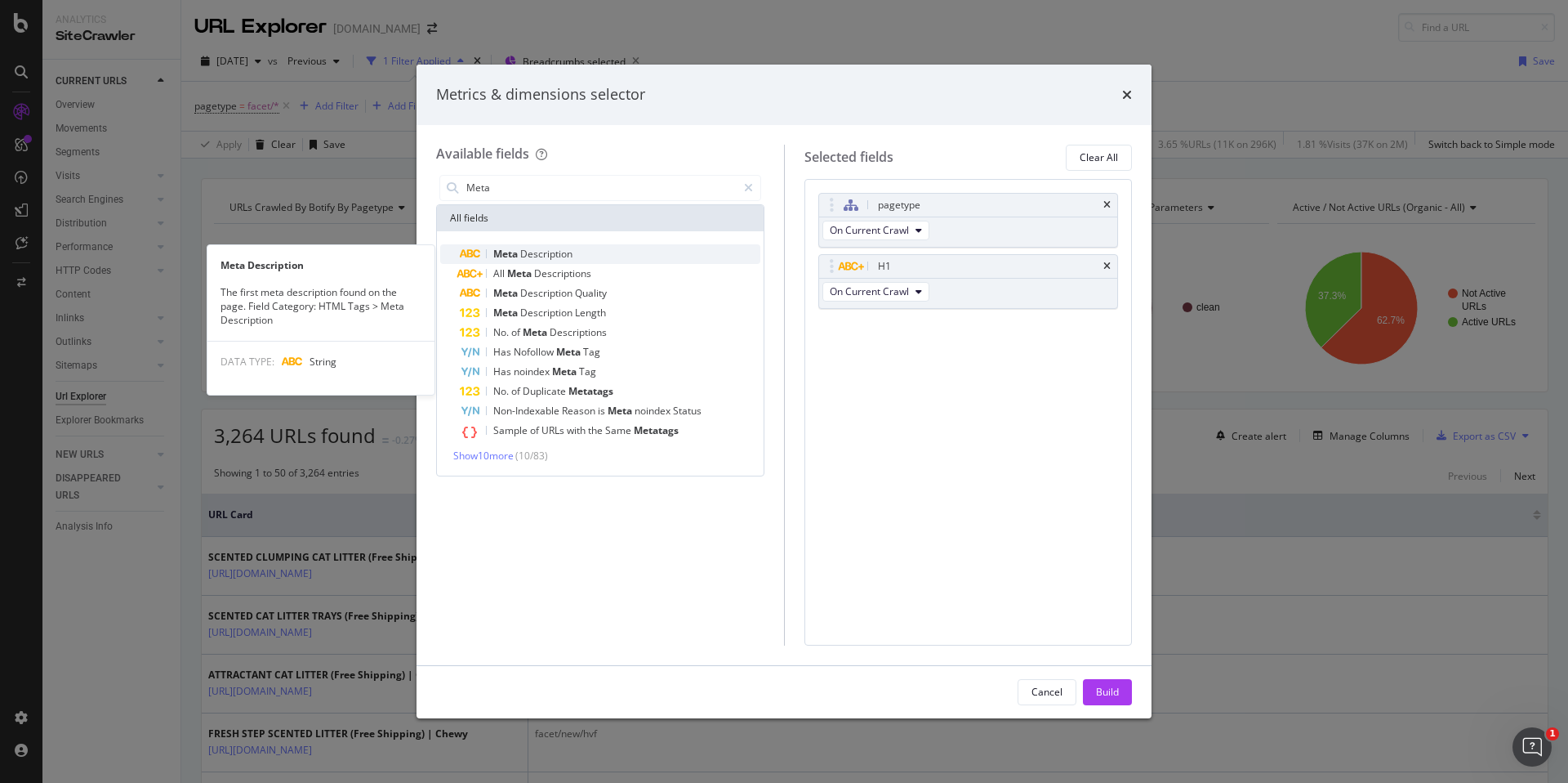
click at [565, 259] on span "Description" at bounding box center [546, 253] width 52 height 14
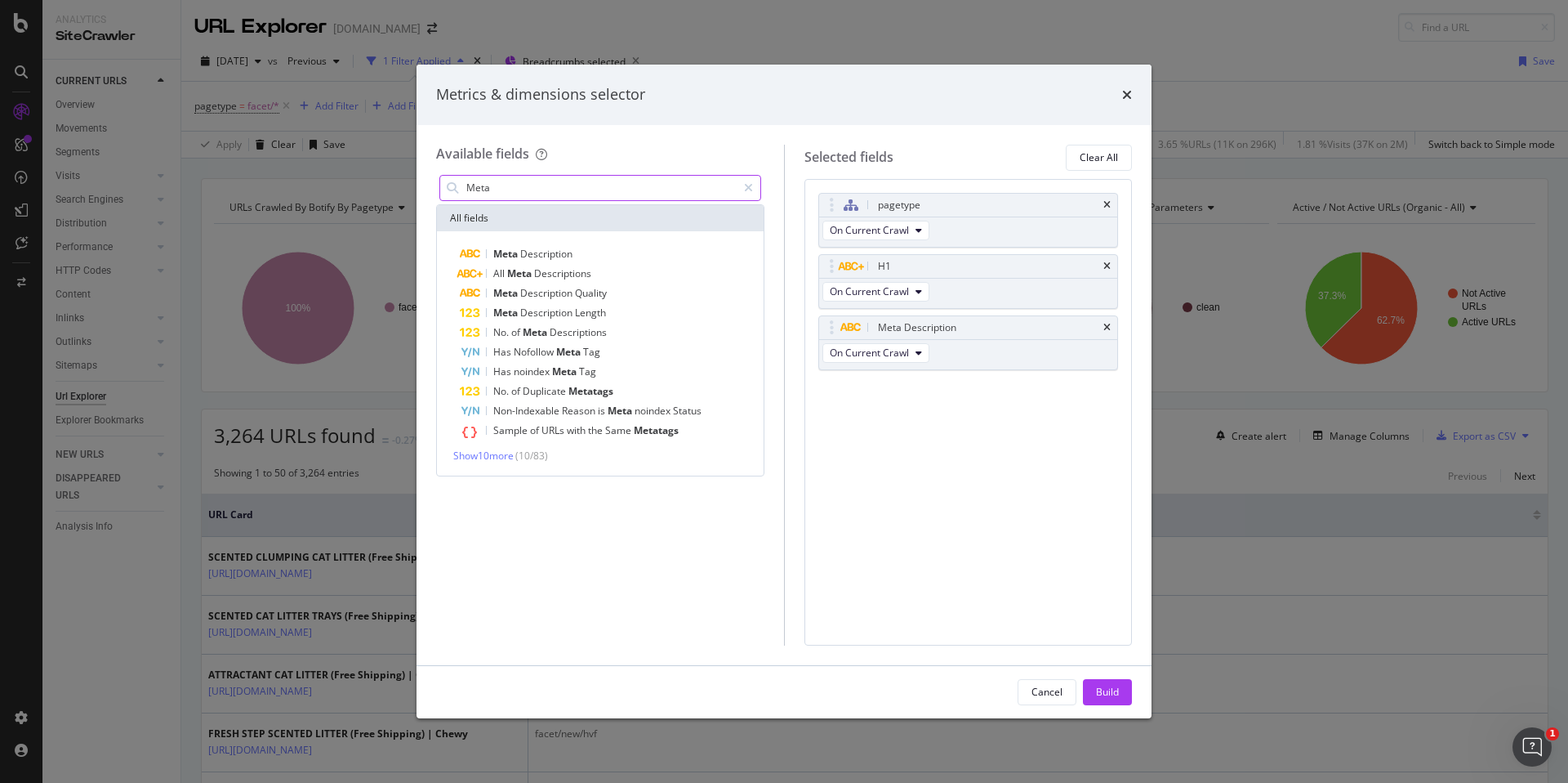
click at [559, 190] on input "Meta" at bounding box center [600, 188] width 272 height 25
type input "T"
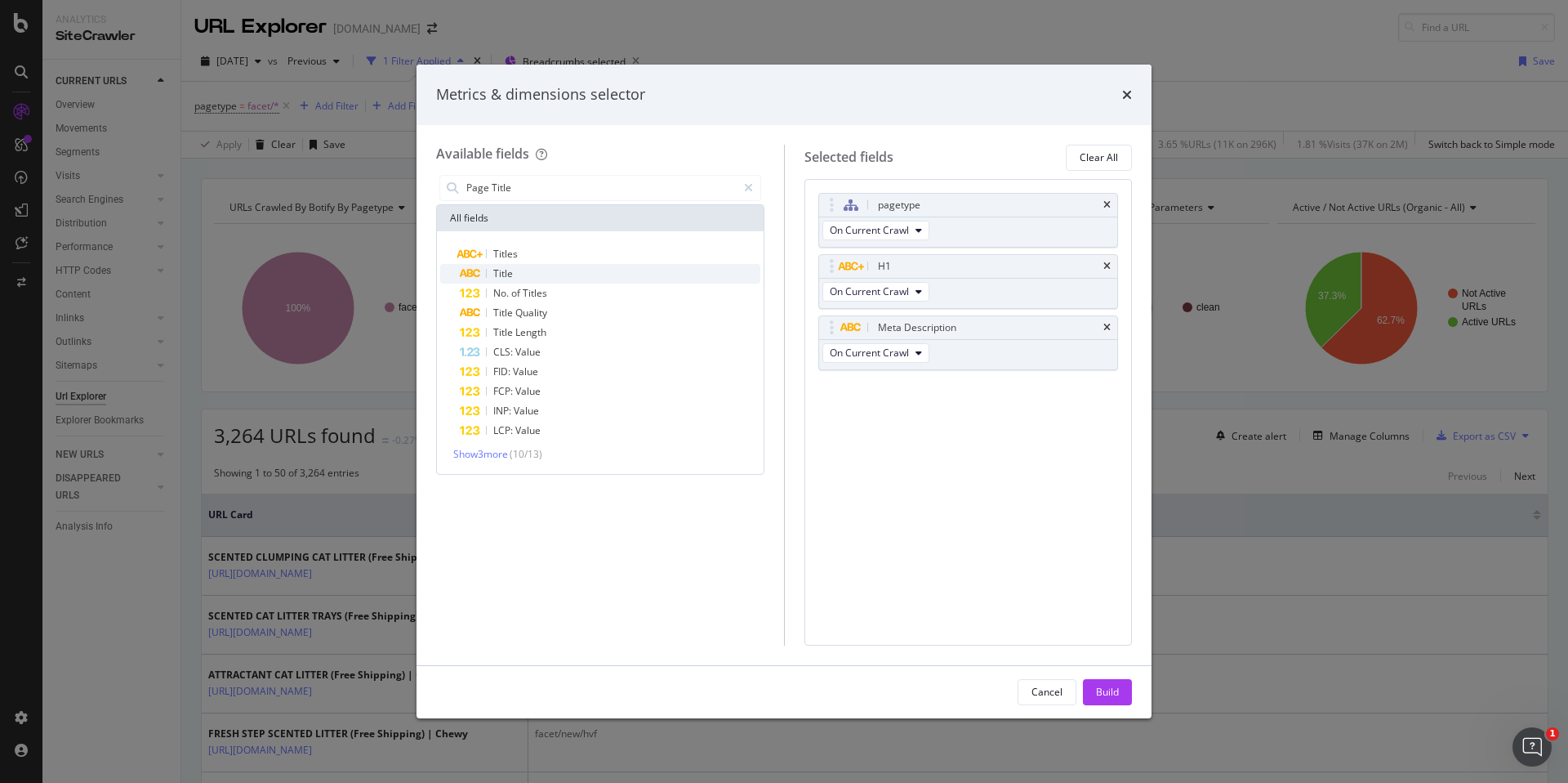
click at [509, 274] on span "Title" at bounding box center [503, 273] width 19 height 14
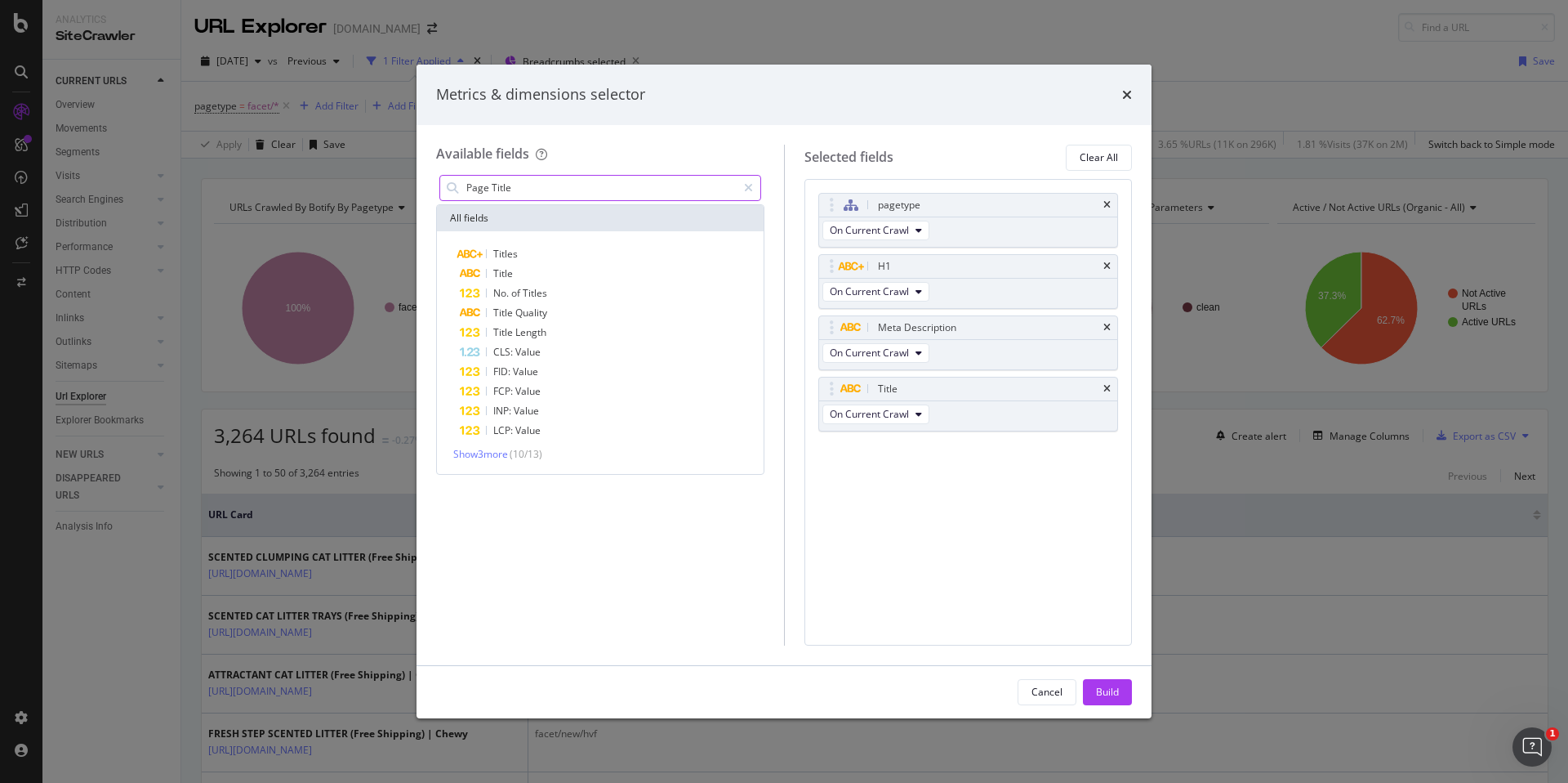
click at [526, 190] on input "Page Title" at bounding box center [600, 188] width 272 height 25
click at [527, 189] on input "Page Title" at bounding box center [600, 188] width 272 height 25
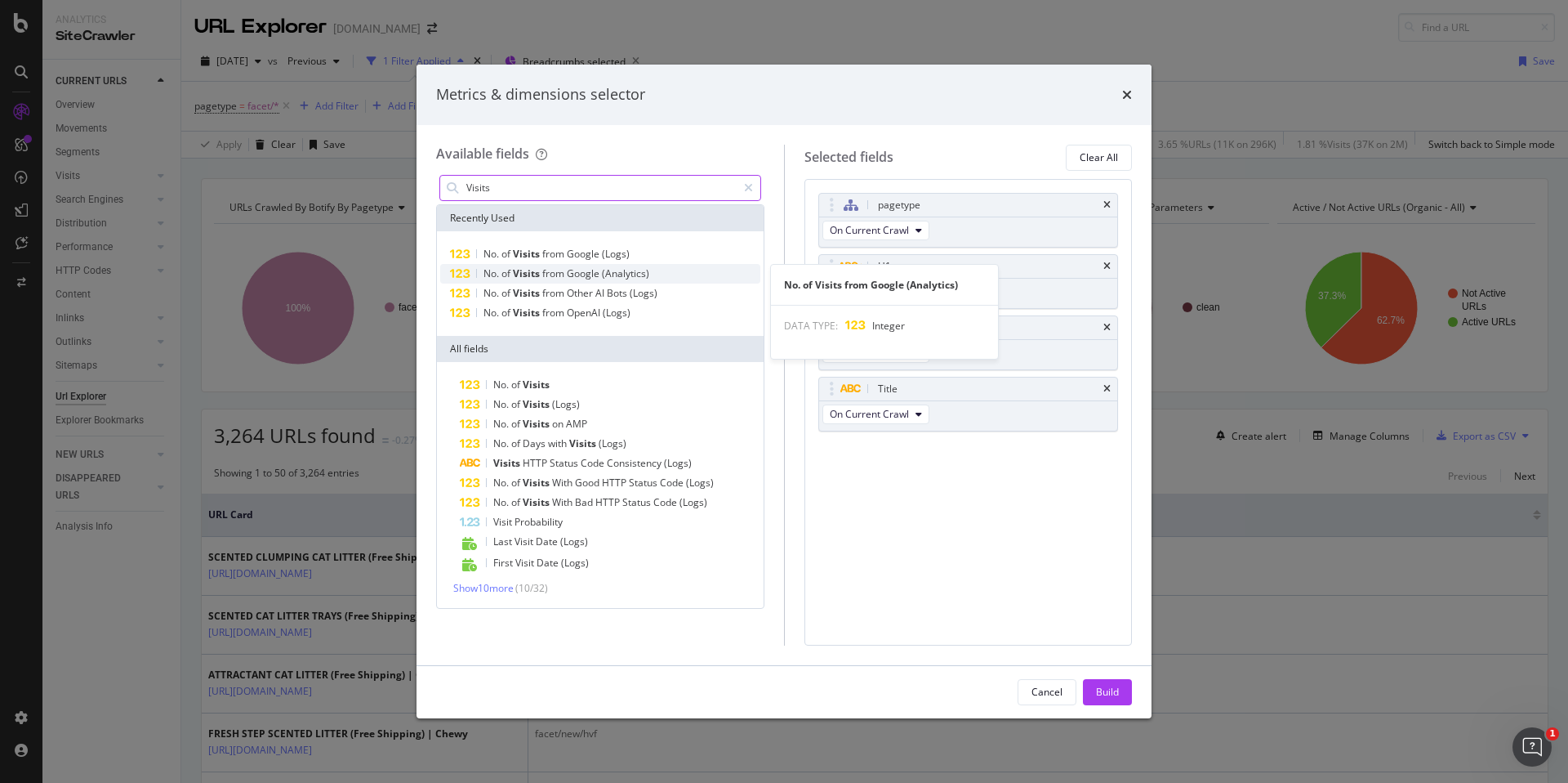
type input "Visits"
click at [572, 269] on span "Google" at bounding box center [585, 273] width 35 height 14
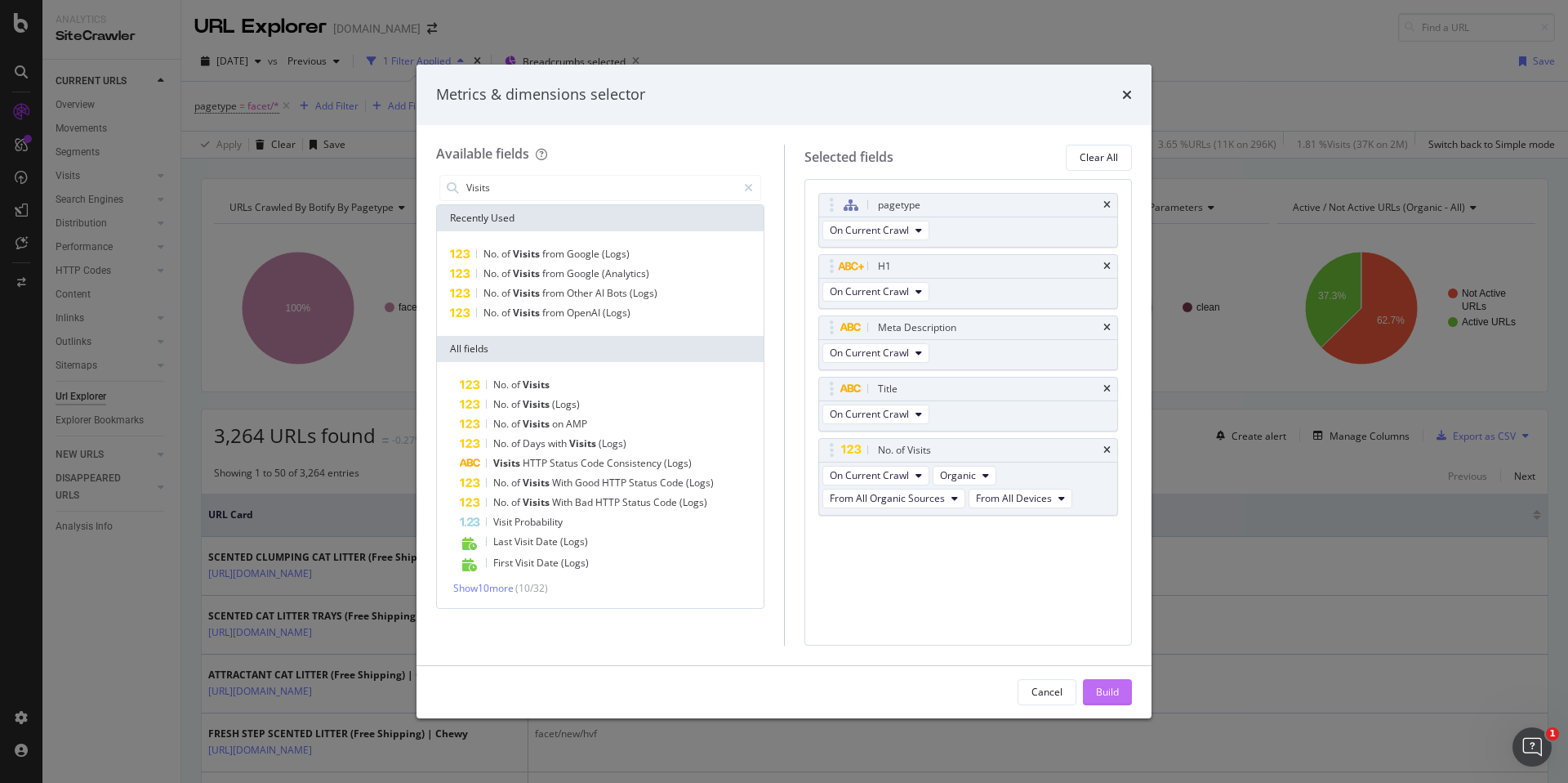
click at [1109, 681] on div "Build" at bounding box center [1107, 692] width 23 height 25
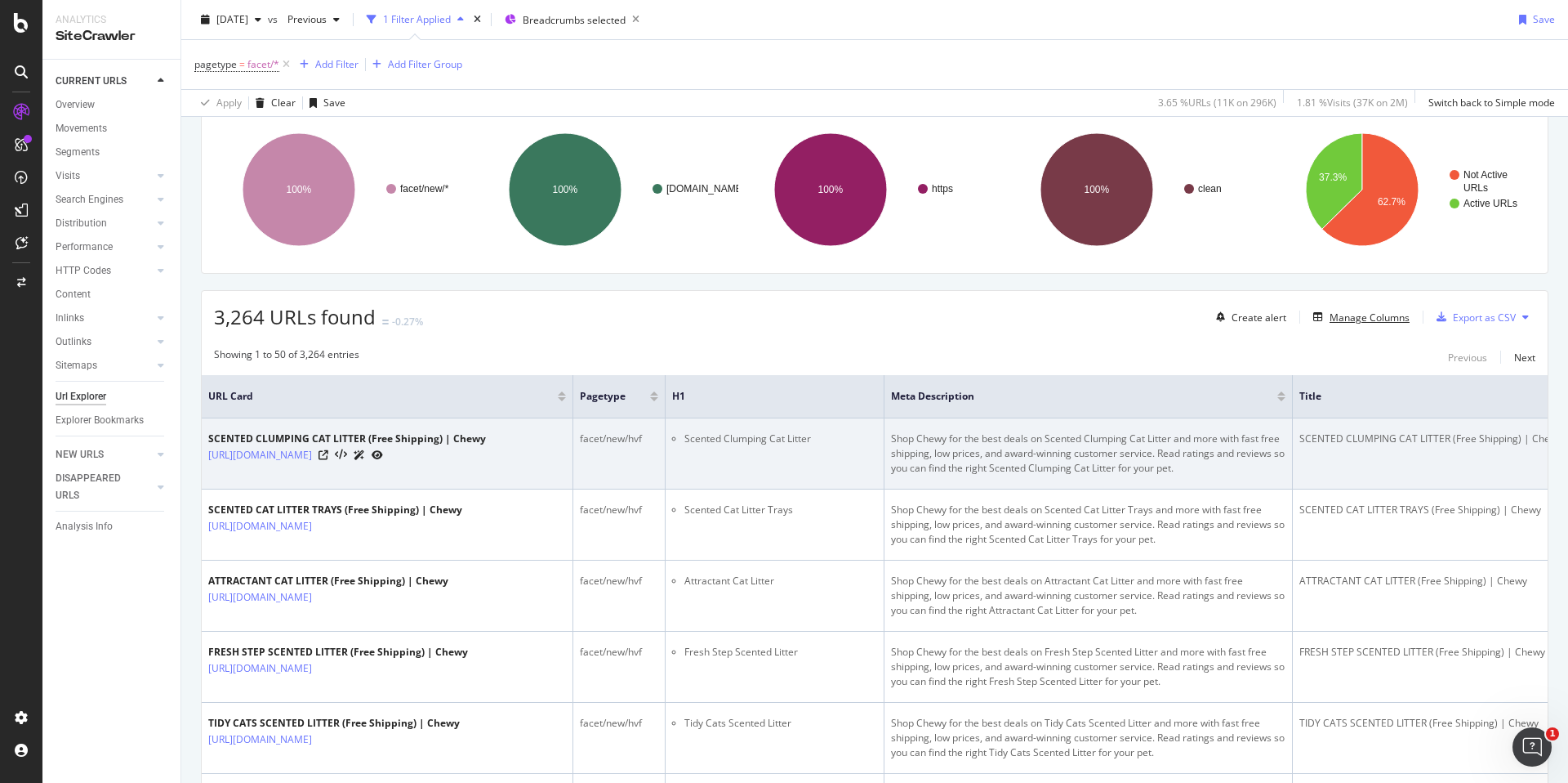
scroll to position [128, 0]
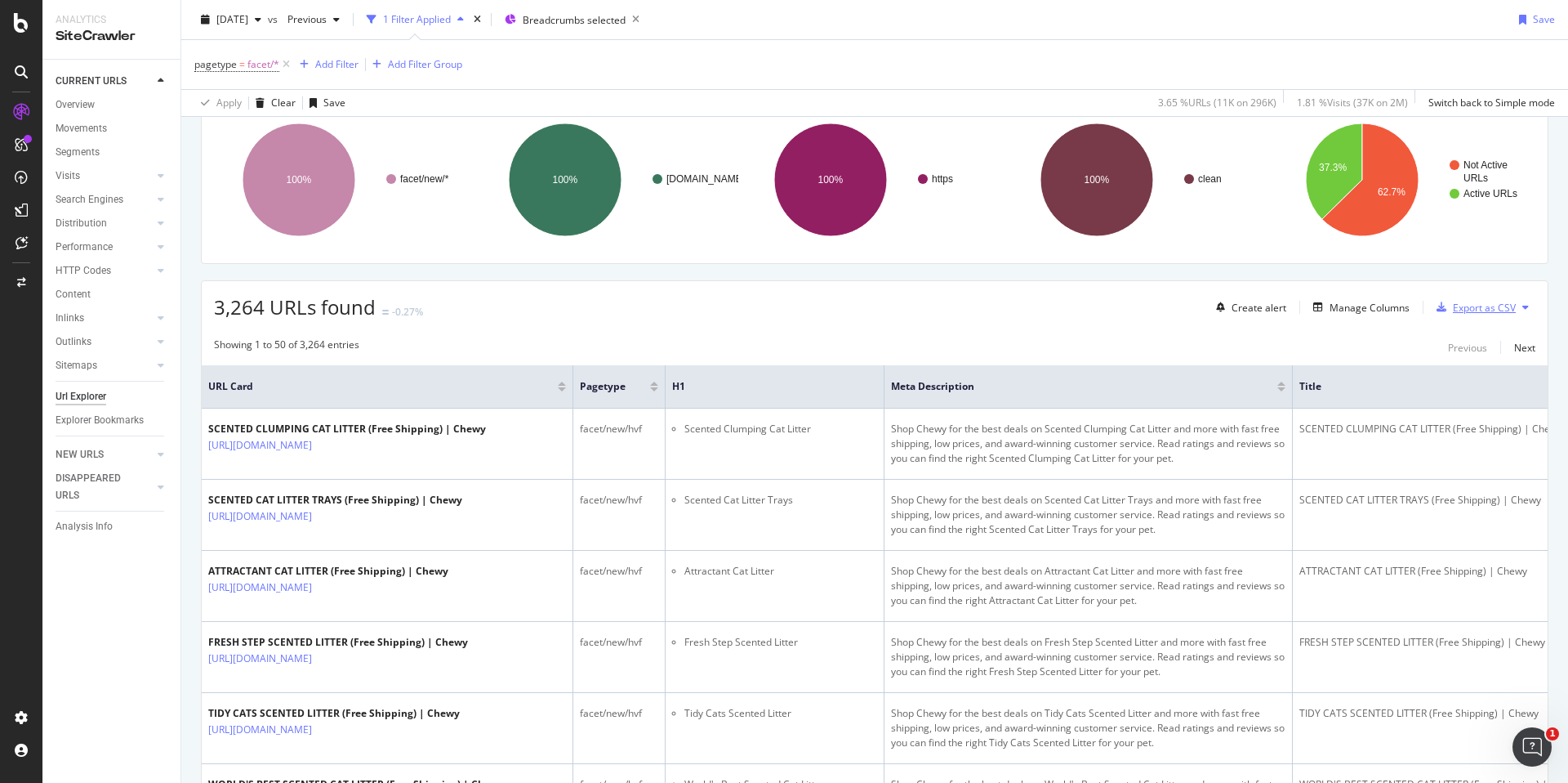
click at [1493, 313] on div "Export as CSV" at bounding box center [1484, 307] width 63 height 14
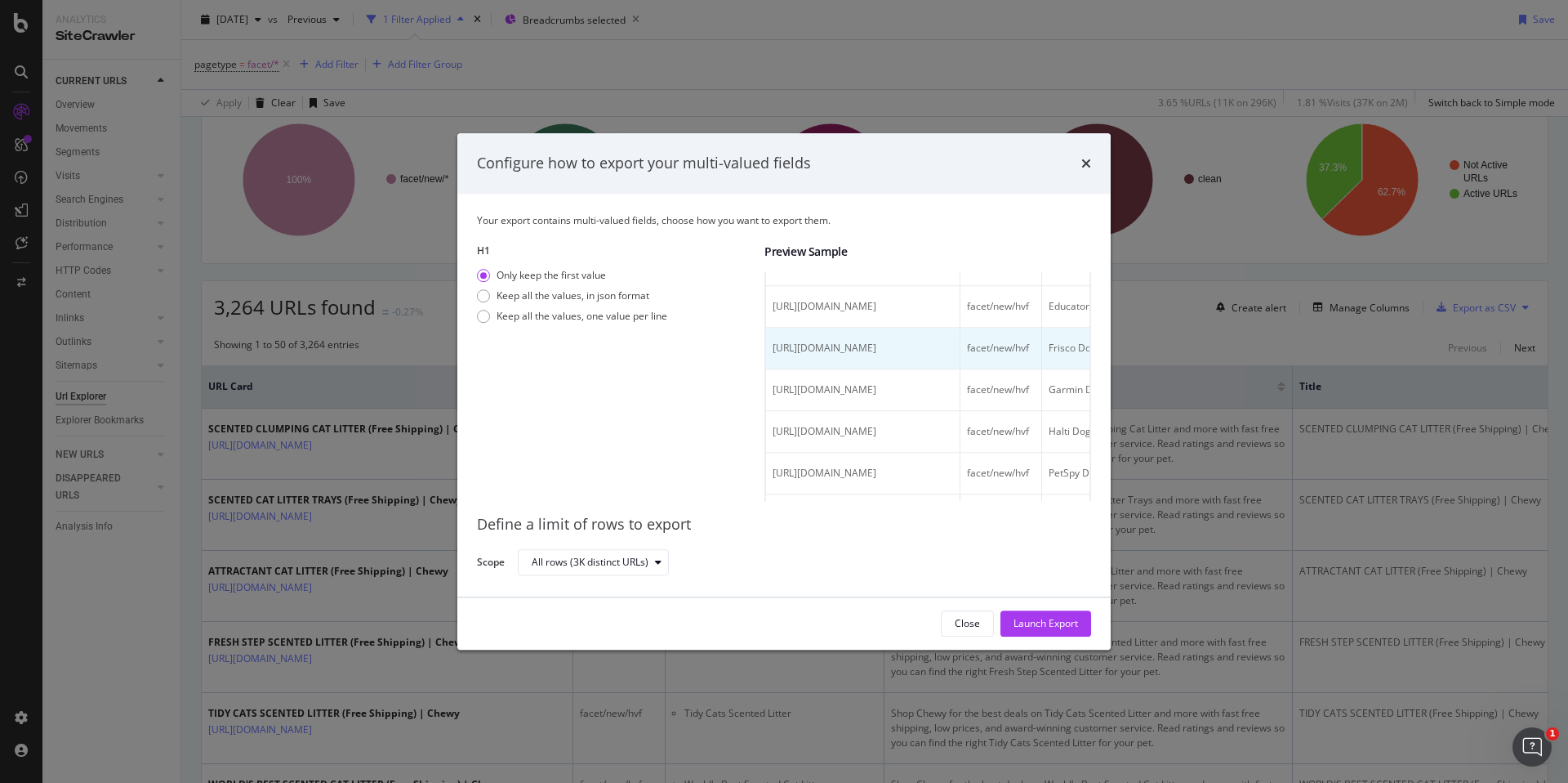
scroll to position [964, 0]
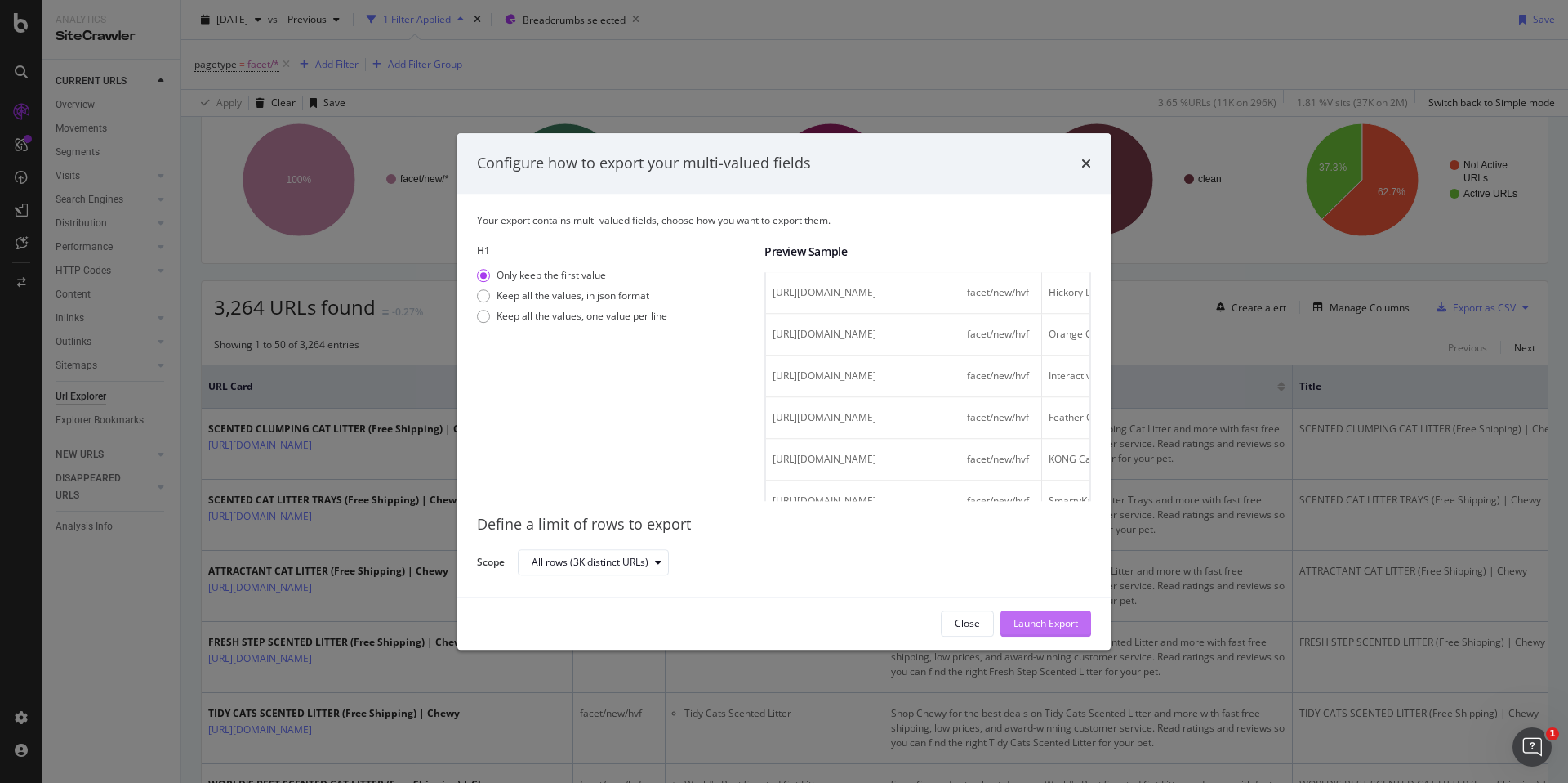
click at [1065, 630] on div "Launch Export" at bounding box center [1046, 623] width 64 height 25
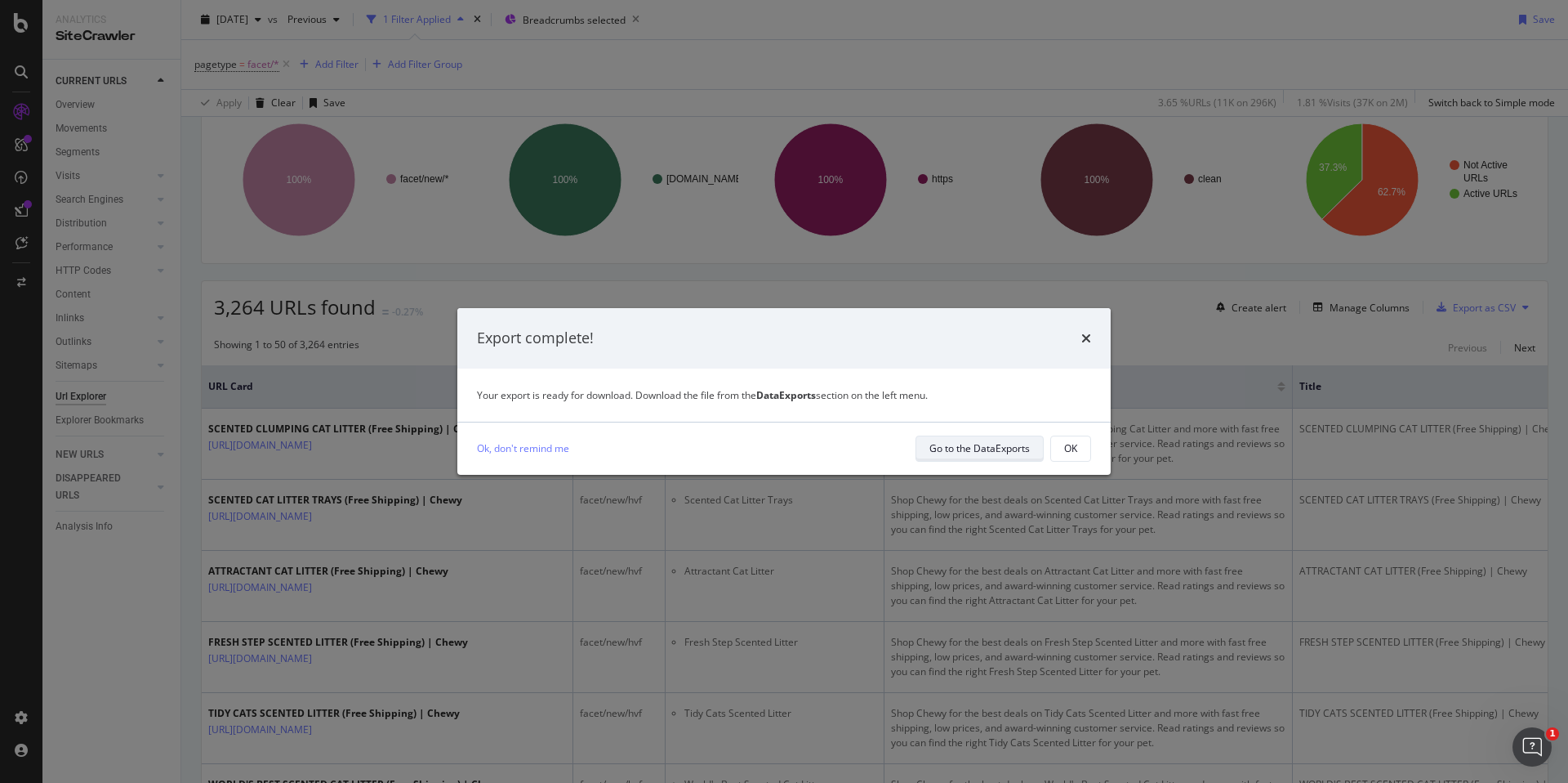
click at [966, 445] on div "Go to the DataExports" at bounding box center [979, 448] width 100 height 14
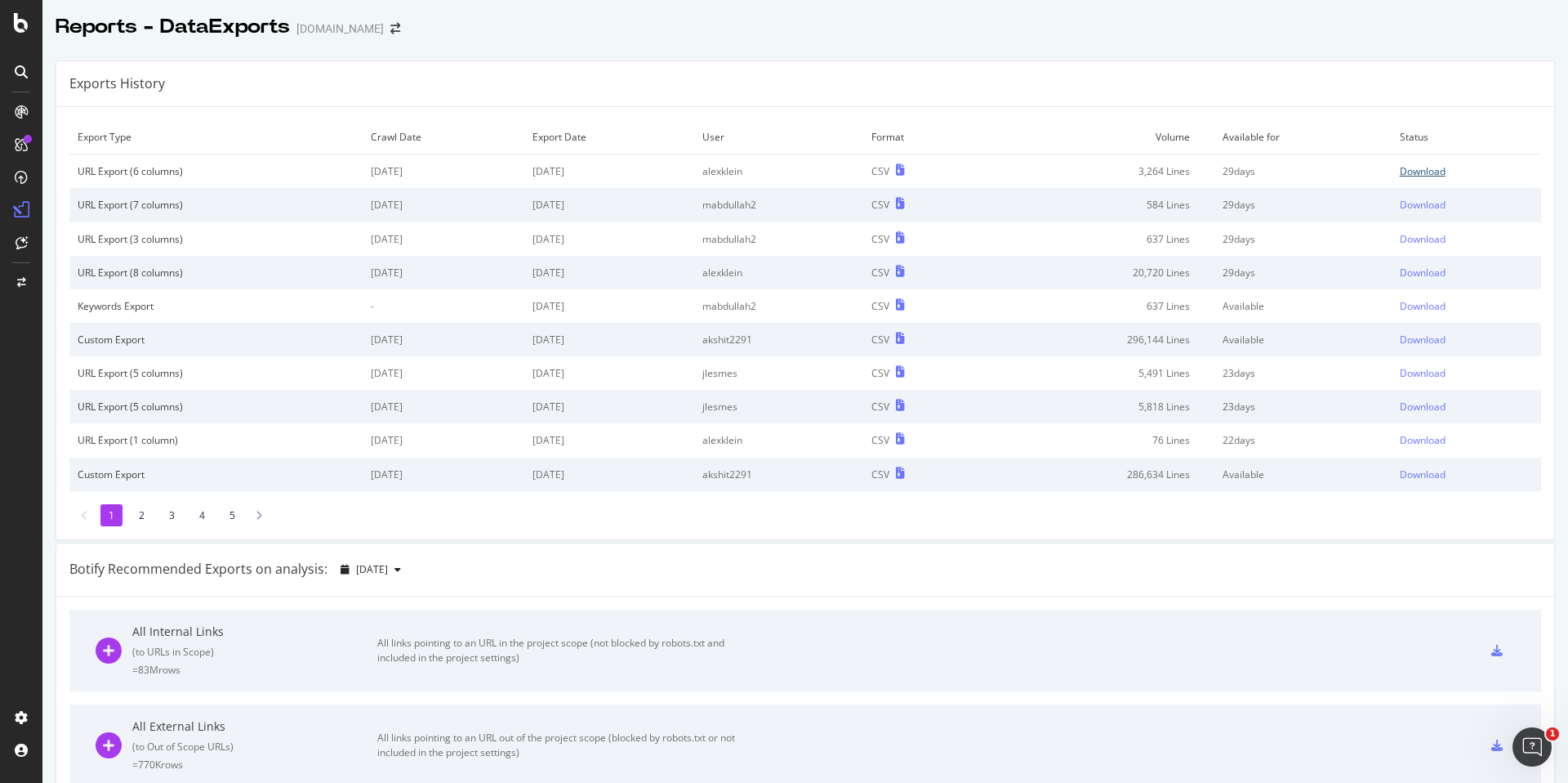
click at [1400, 174] on div "Download" at bounding box center [1423, 170] width 46 height 14
click at [1391, 341] on td "Download" at bounding box center [1466, 339] width 149 height 33
